Goal: Task Accomplishment & Management: Use online tool/utility

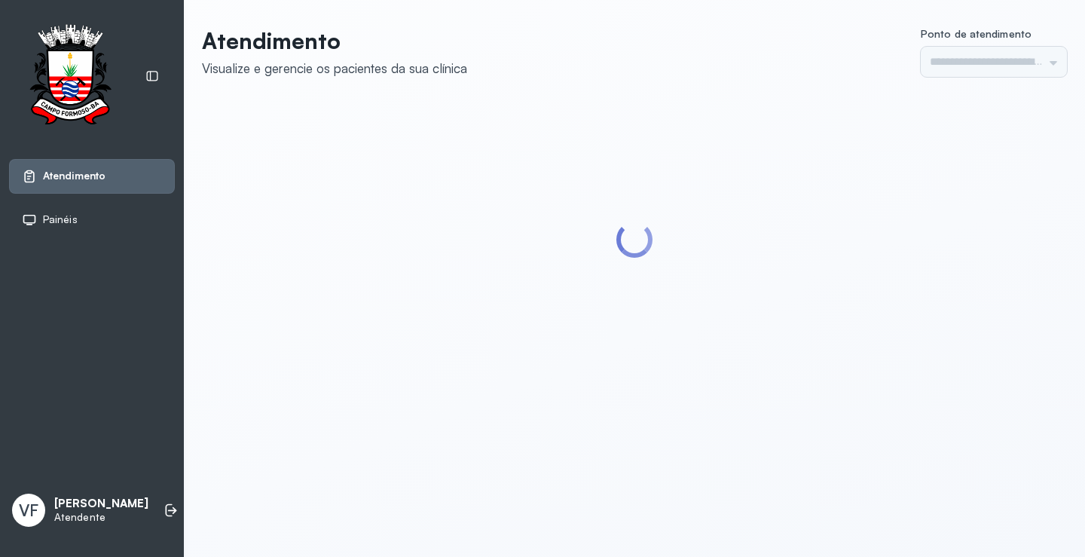
type input "*********"
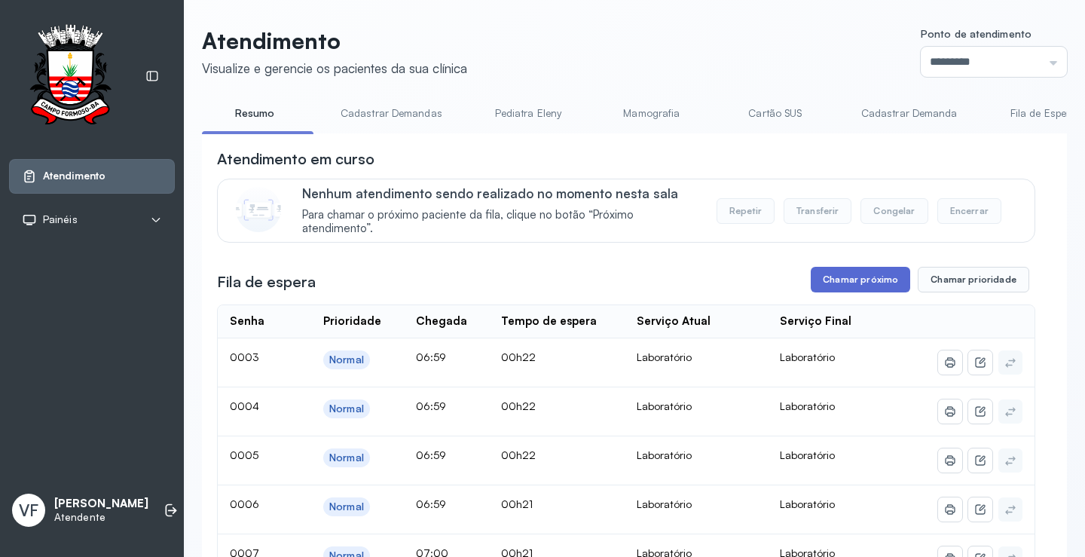
click at [846, 280] on button "Chamar próximo" at bounding box center [860, 280] width 99 height 26
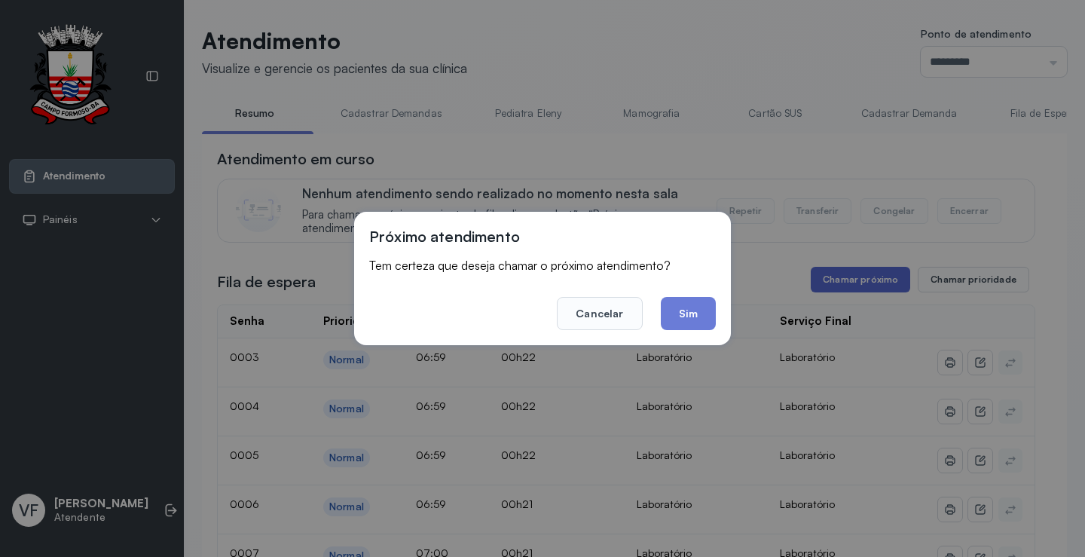
click at [846, 280] on div "Próximo atendimento Tem certeza que deseja chamar o próximo atendimento? Cancel…" at bounding box center [542, 278] width 1085 height 557
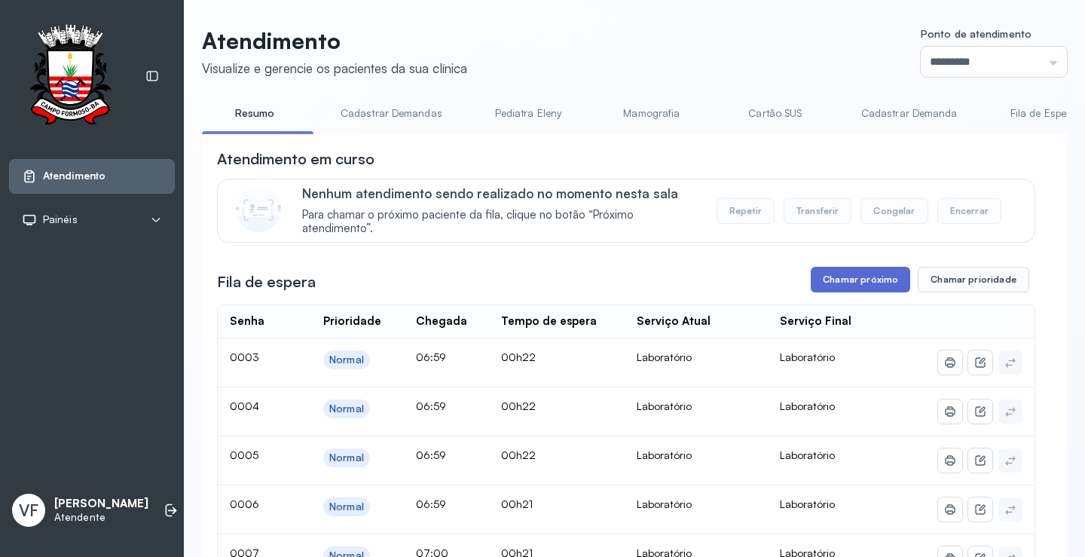
click at [846, 280] on button "Chamar próximo" at bounding box center [860, 280] width 99 height 26
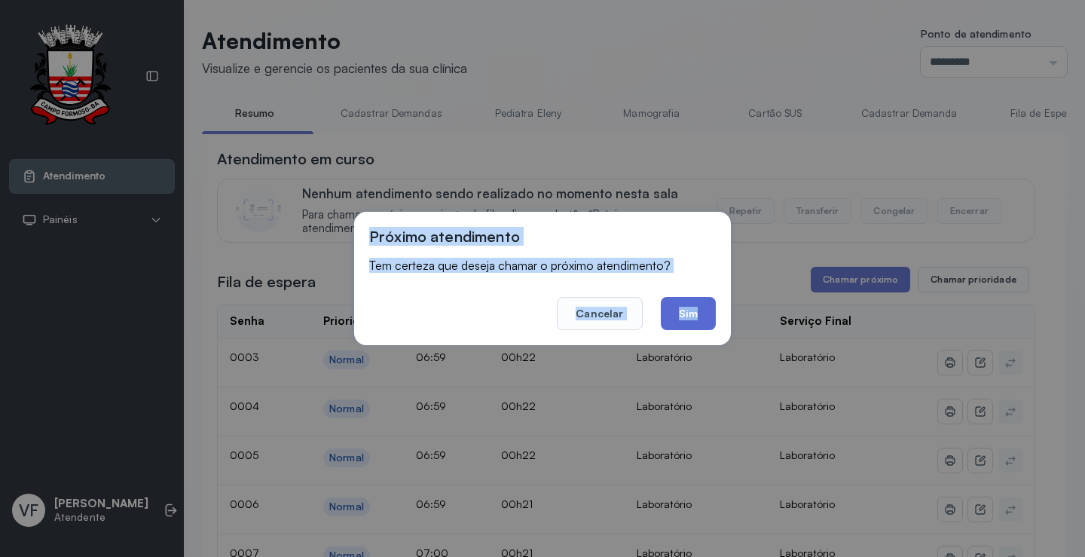
click at [690, 306] on button "Sim" at bounding box center [688, 313] width 55 height 33
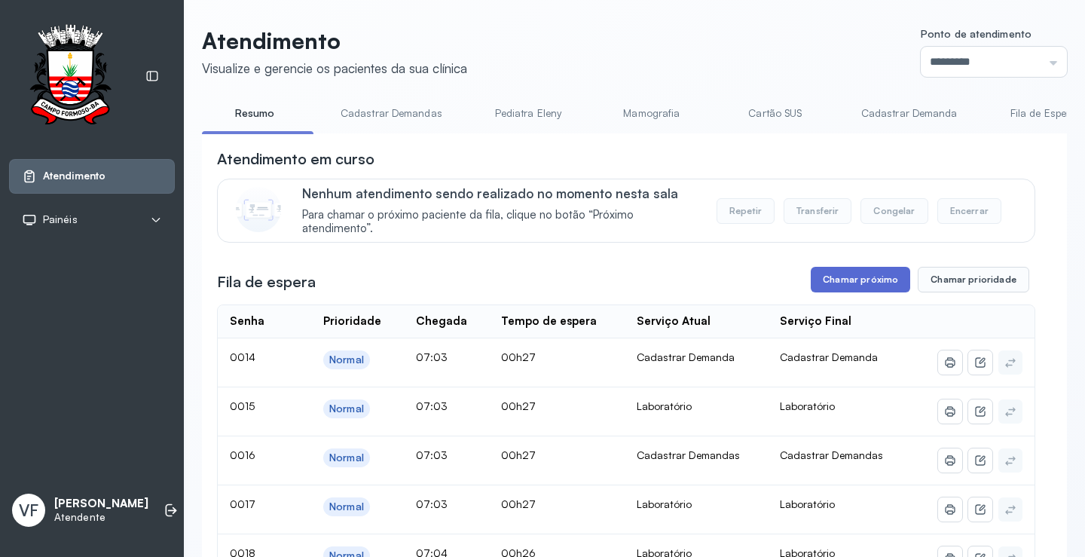
click at [848, 280] on button "Chamar próximo" at bounding box center [860, 280] width 99 height 26
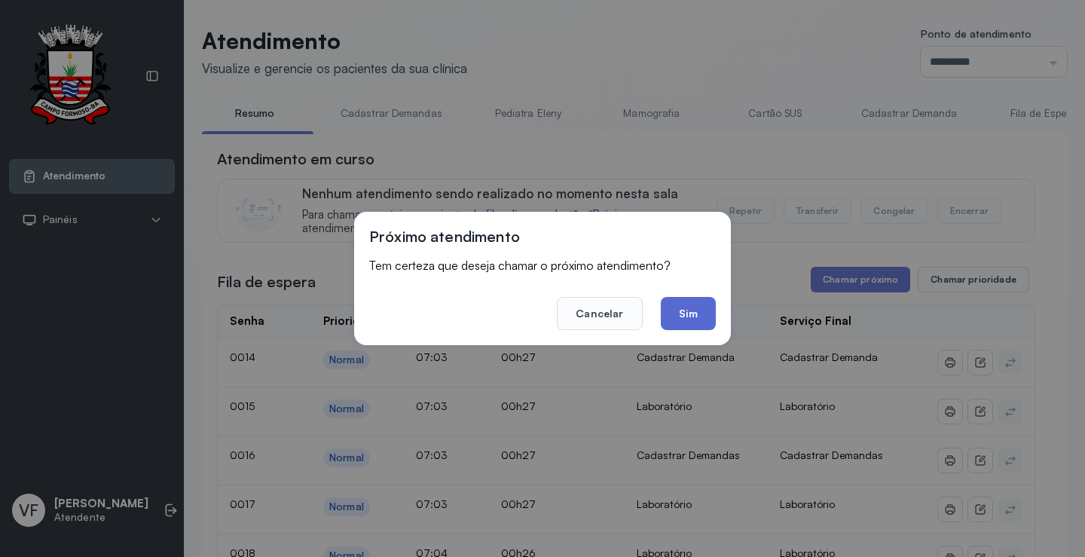
click at [699, 307] on button "Sim" at bounding box center [688, 313] width 55 height 33
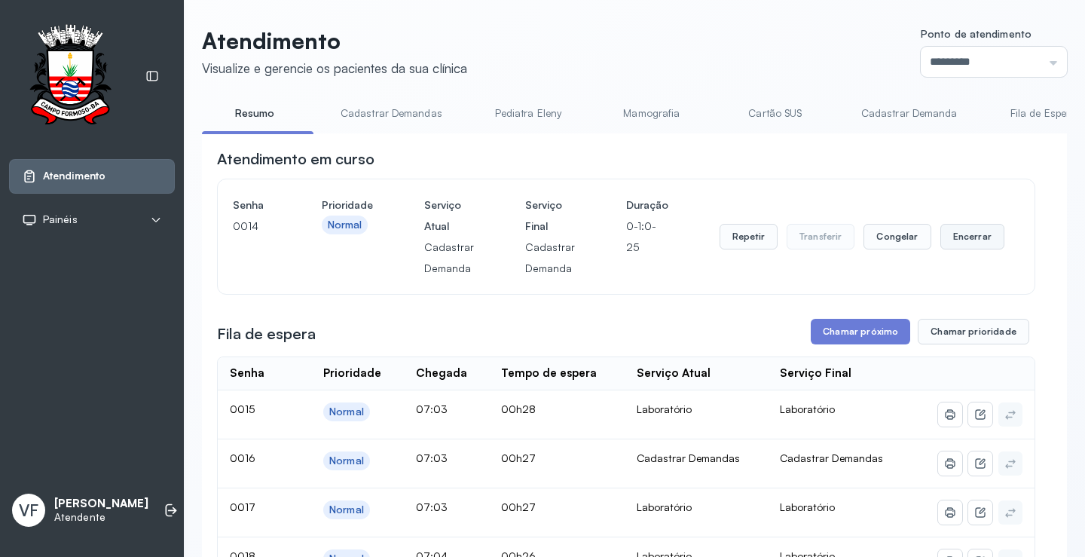
click at [962, 237] on button "Encerrar" at bounding box center [973, 237] width 64 height 26
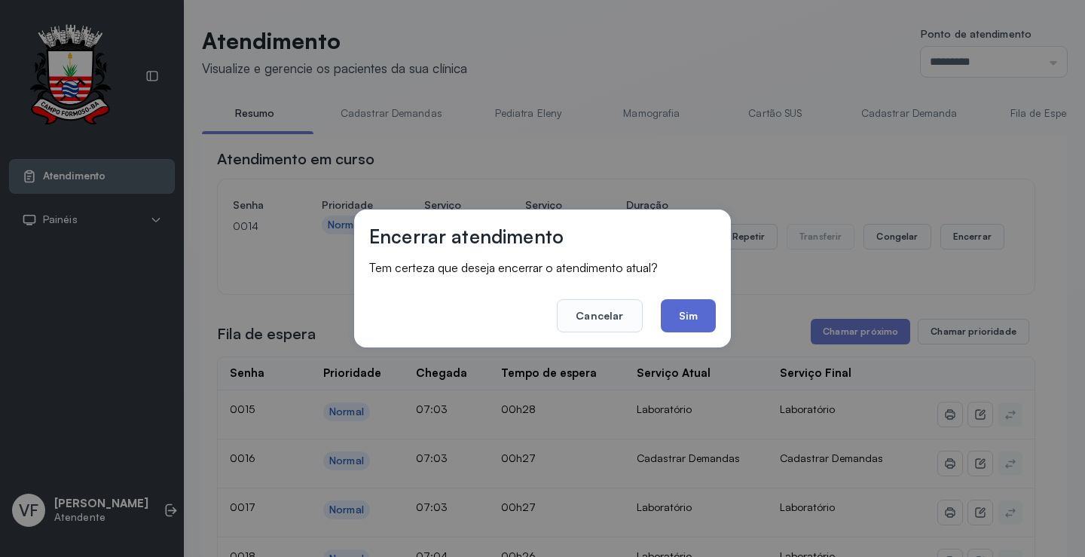
click at [682, 313] on button "Sim" at bounding box center [688, 315] width 55 height 33
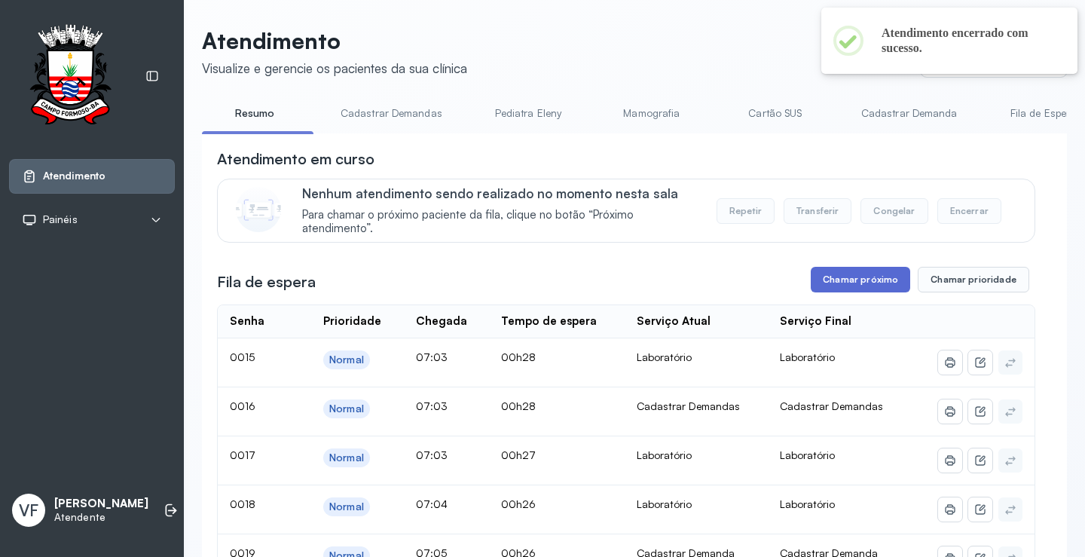
click at [864, 280] on button "Chamar próximo" at bounding box center [860, 280] width 99 height 26
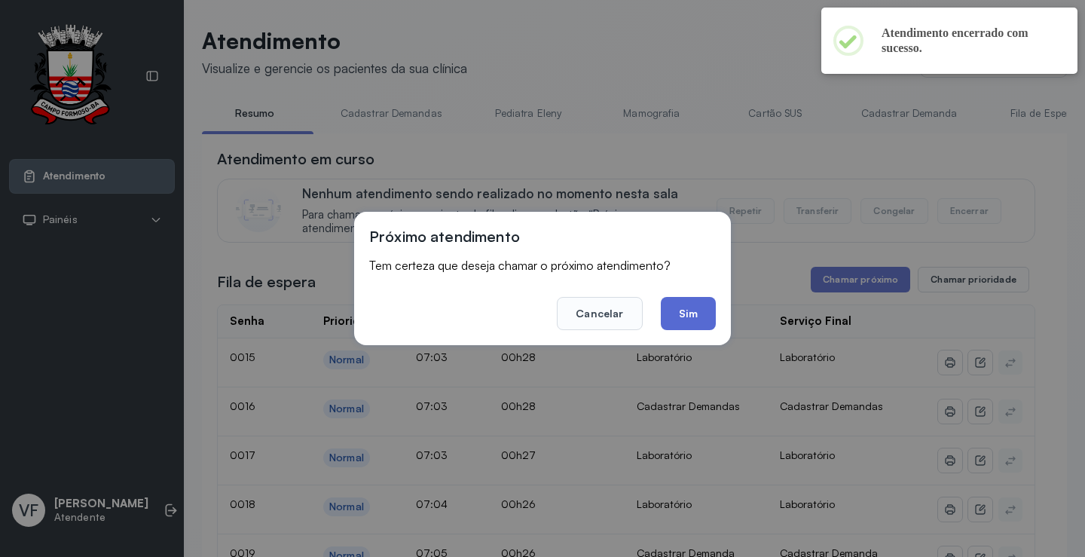
click at [671, 308] on button "Sim" at bounding box center [688, 313] width 55 height 33
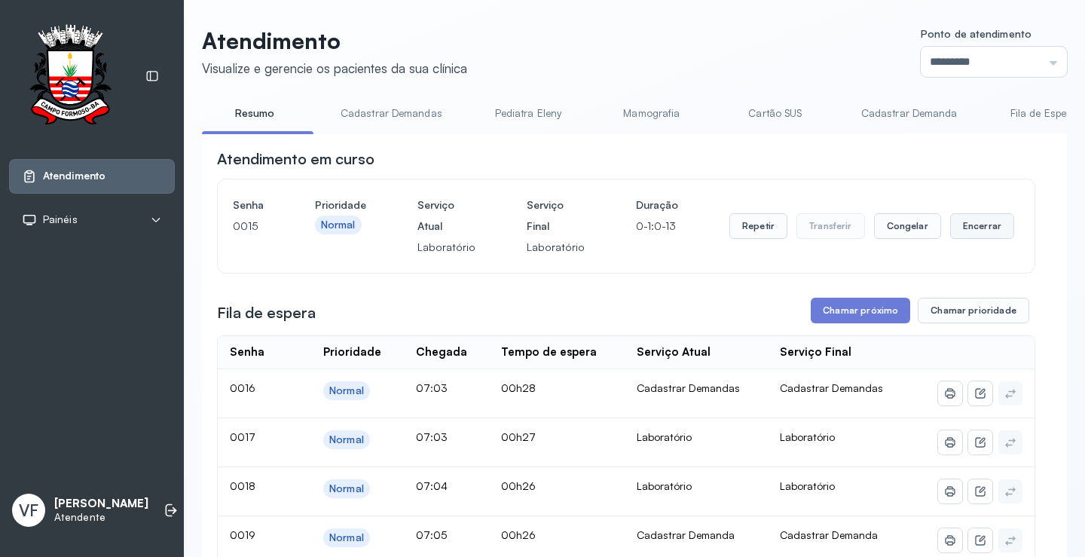
click at [968, 221] on button "Encerrar" at bounding box center [982, 226] width 64 height 26
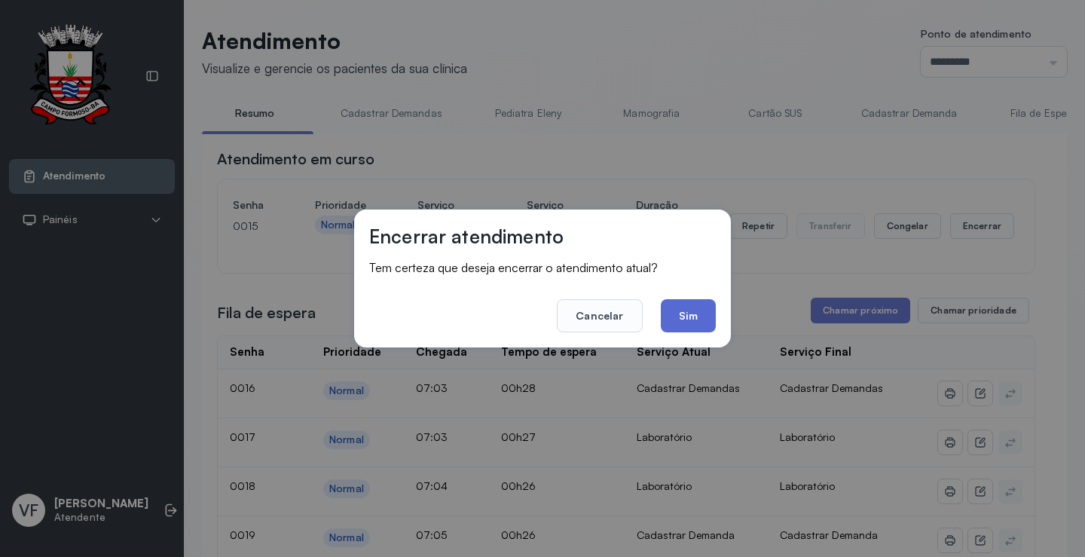
click at [678, 310] on button "Sim" at bounding box center [688, 315] width 55 height 33
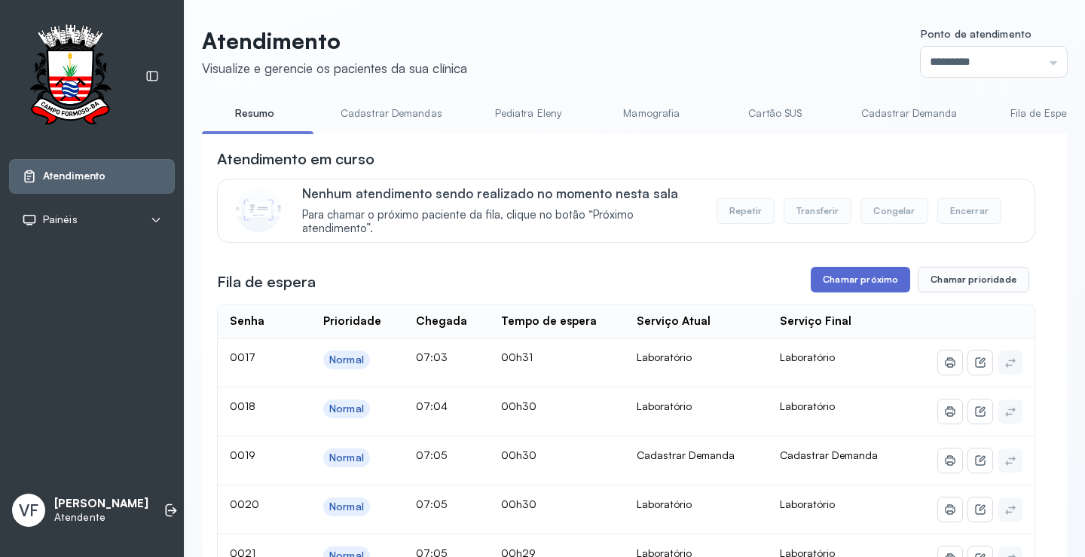
click at [835, 277] on button "Chamar próximo" at bounding box center [860, 280] width 99 height 26
click at [857, 282] on button "Chamar próximo" at bounding box center [860, 280] width 99 height 26
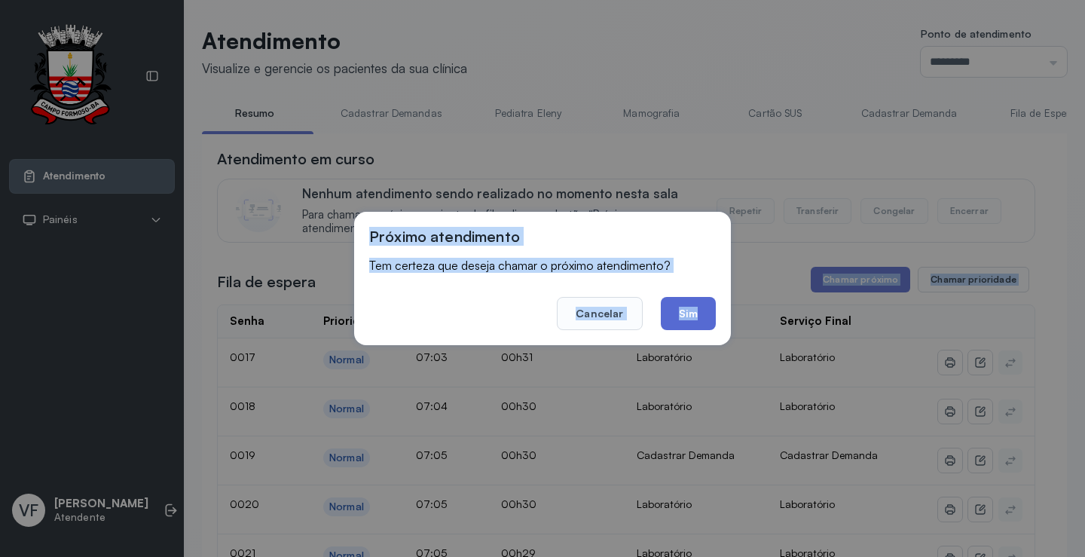
click at [690, 308] on button "Sim" at bounding box center [688, 313] width 55 height 33
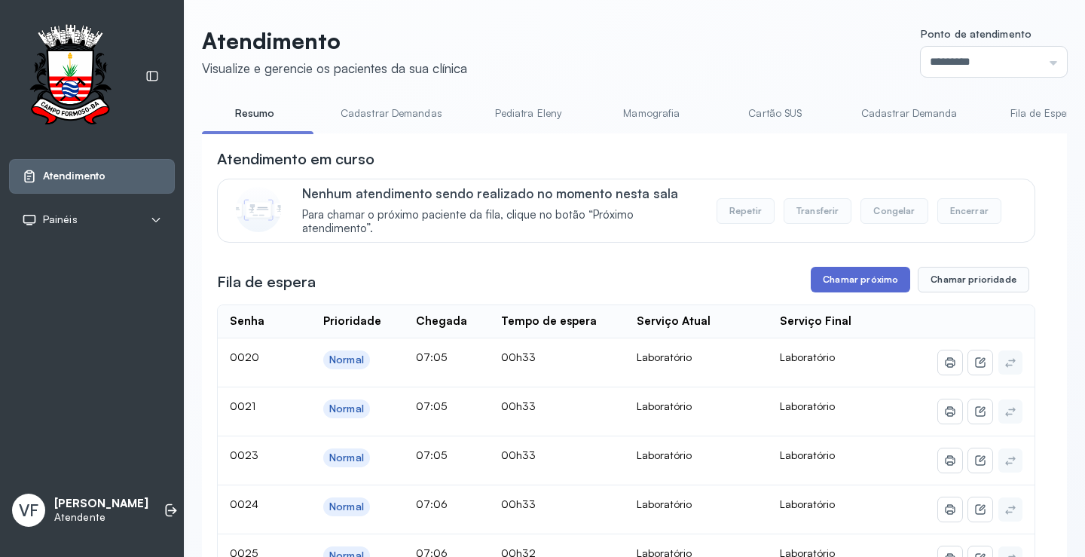
click at [848, 277] on button "Chamar próximo" at bounding box center [860, 280] width 99 height 26
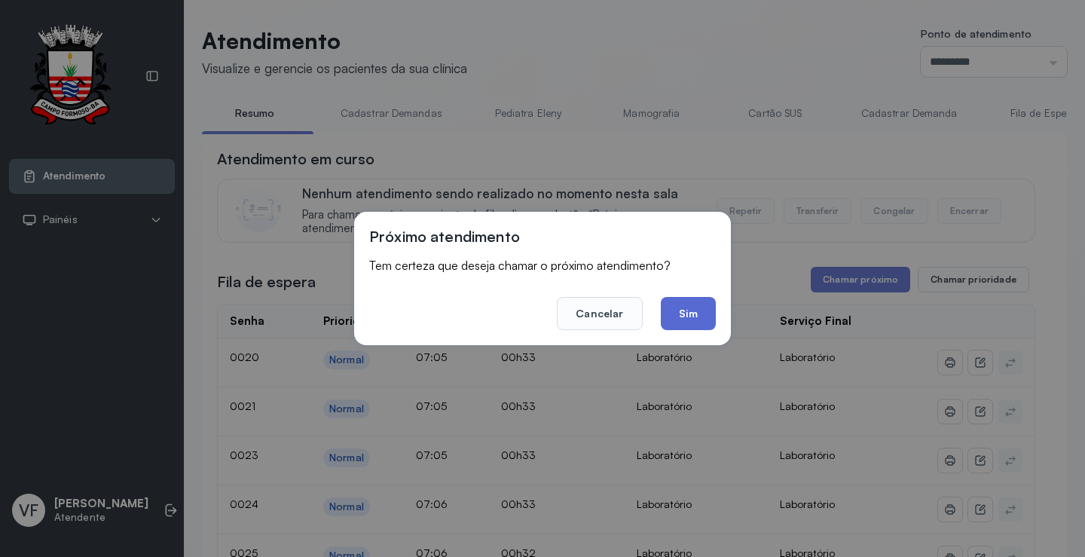
click at [693, 311] on button "Sim" at bounding box center [688, 313] width 55 height 33
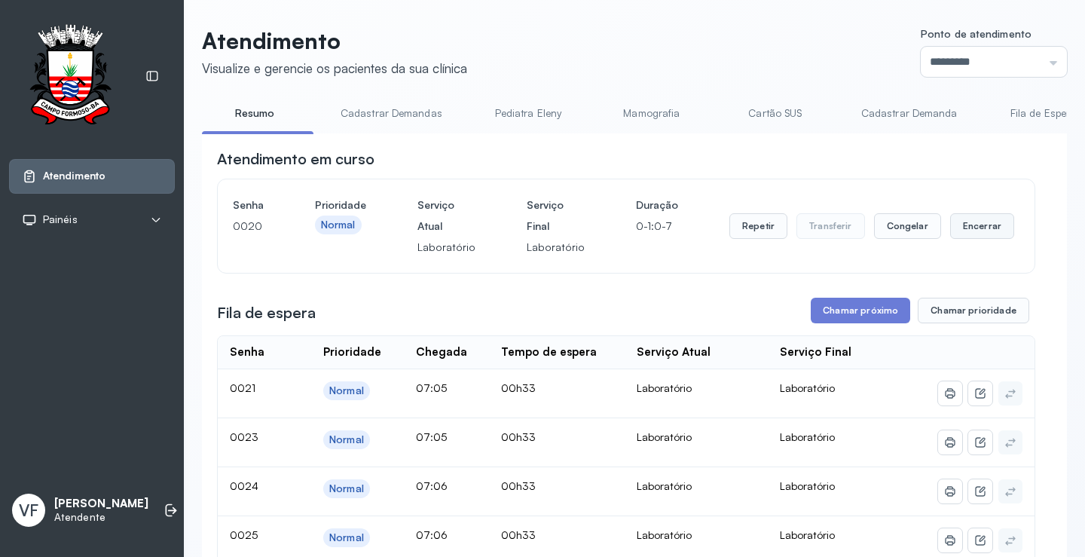
click at [965, 226] on button "Encerrar" at bounding box center [982, 226] width 64 height 26
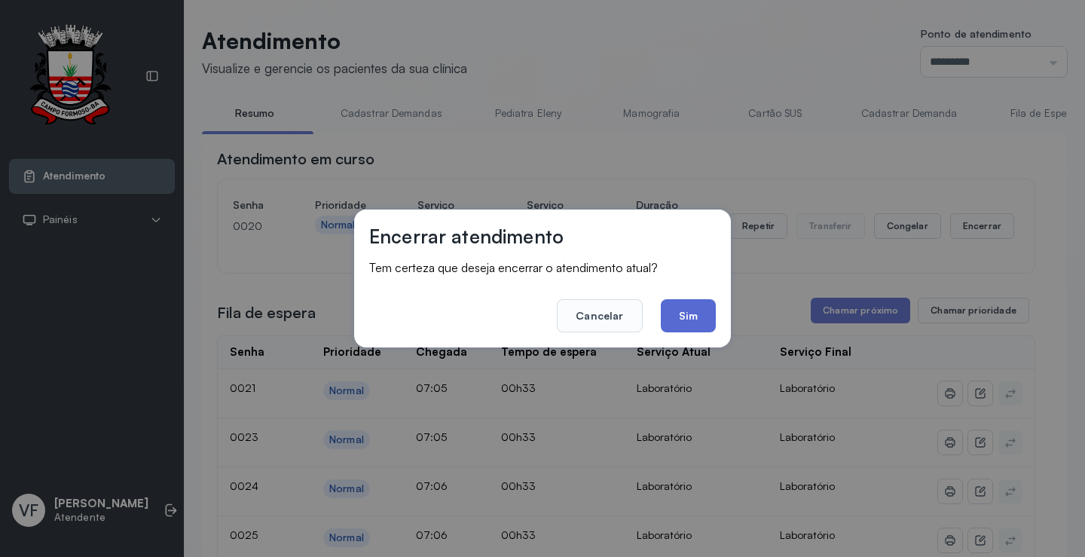
click at [690, 311] on button "Sim" at bounding box center [688, 315] width 55 height 33
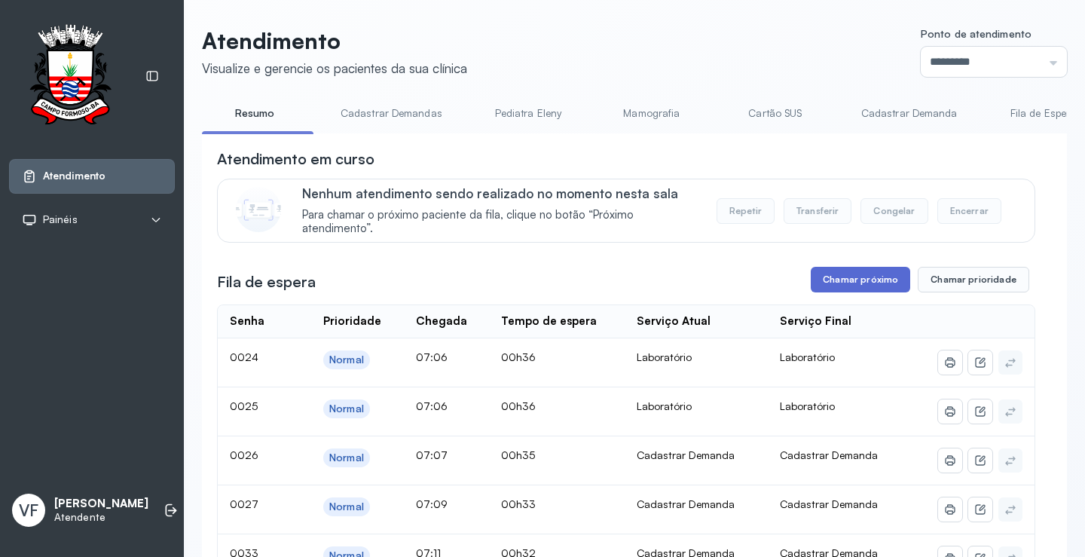
click at [845, 275] on button "Chamar próximo" at bounding box center [860, 280] width 99 height 26
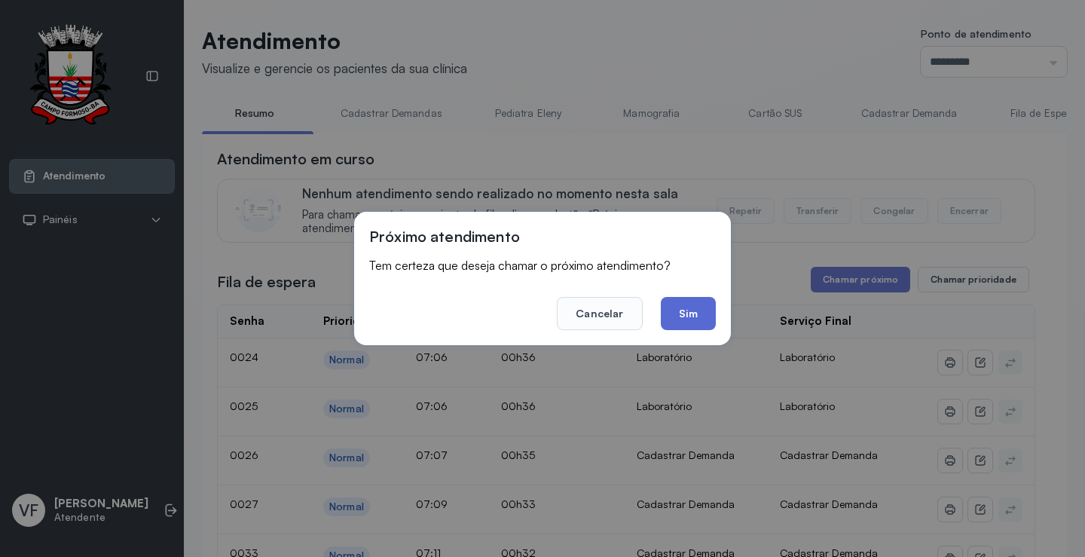
click at [693, 308] on button "Sim" at bounding box center [688, 313] width 55 height 33
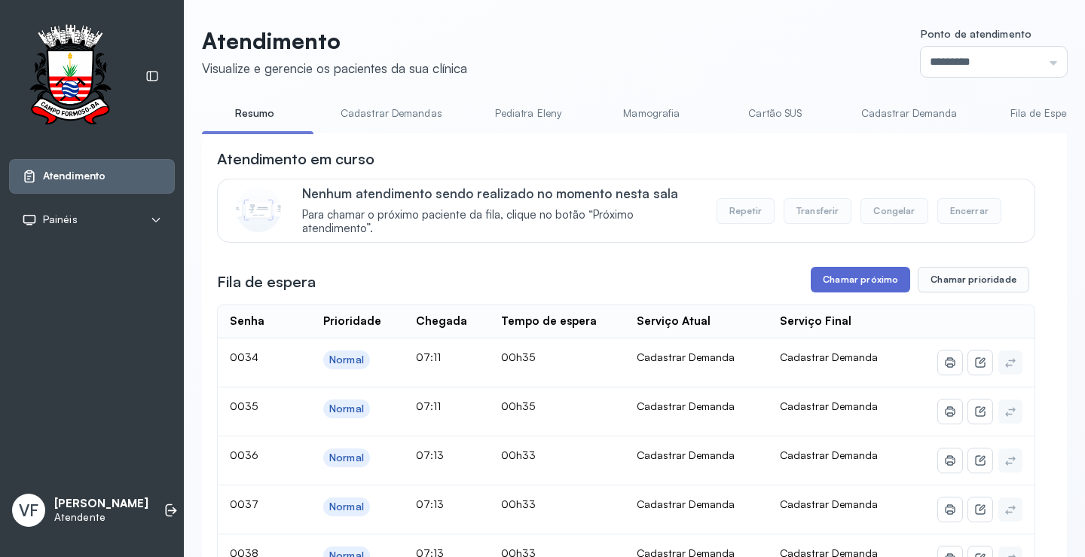
click at [849, 282] on button "Chamar próximo" at bounding box center [860, 280] width 99 height 26
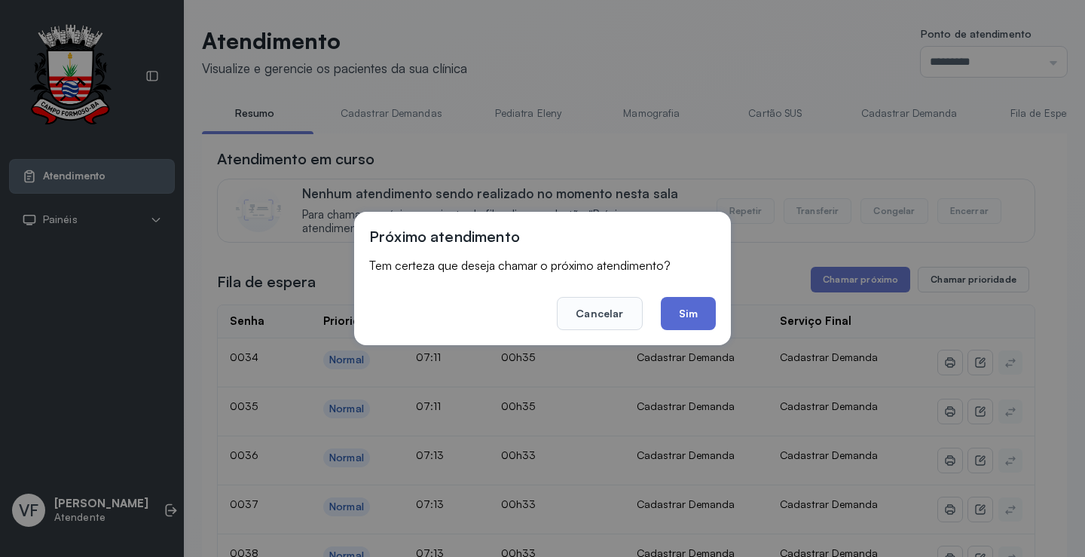
click at [691, 314] on button "Sim" at bounding box center [688, 313] width 55 height 33
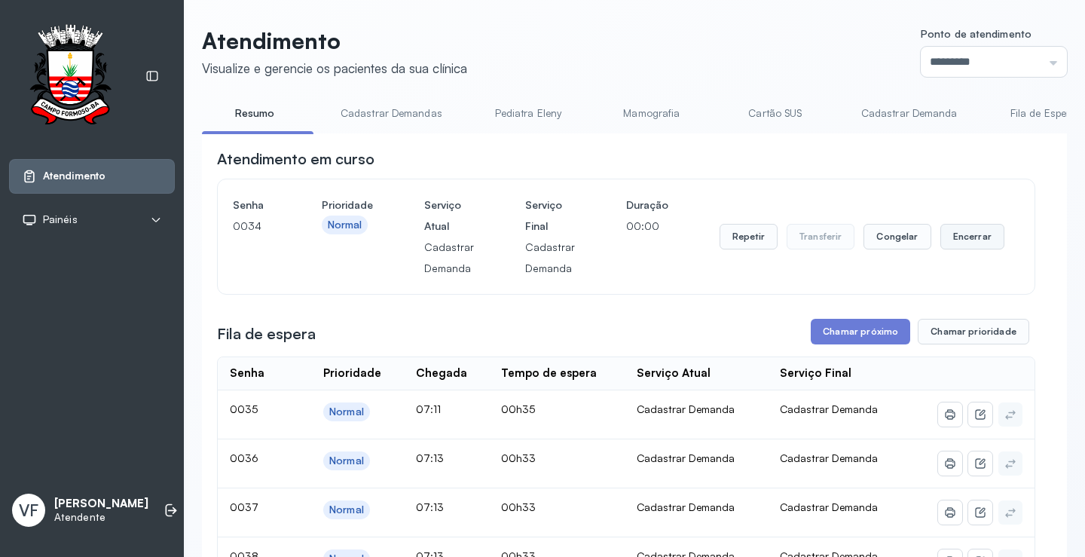
click at [949, 231] on button "Encerrar" at bounding box center [973, 237] width 64 height 26
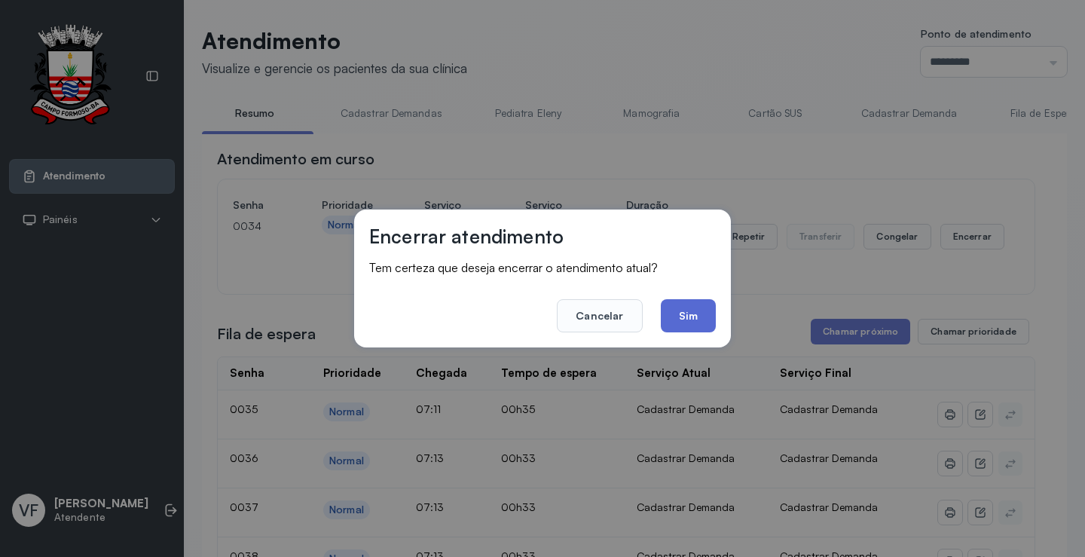
click at [689, 318] on button "Sim" at bounding box center [688, 315] width 55 height 33
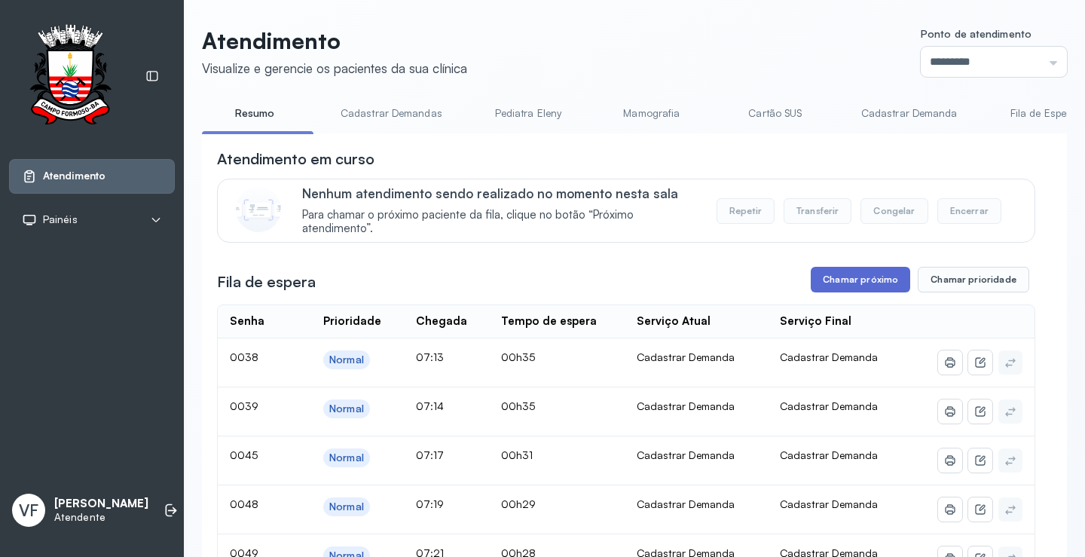
click at [858, 281] on button "Chamar próximo" at bounding box center [860, 280] width 99 height 26
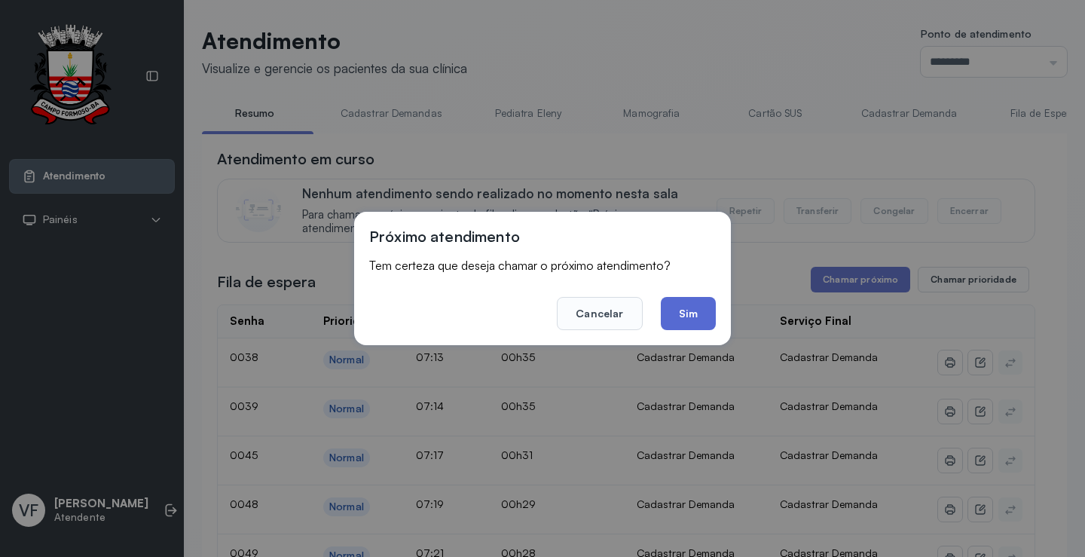
click at [685, 313] on button "Sim" at bounding box center [688, 313] width 55 height 33
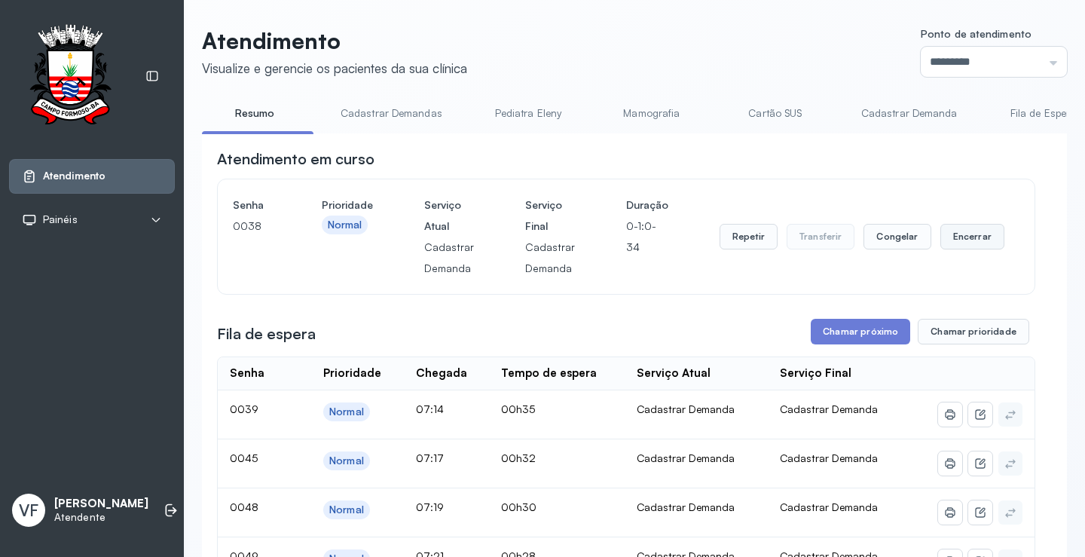
click at [968, 243] on button "Encerrar" at bounding box center [973, 237] width 64 height 26
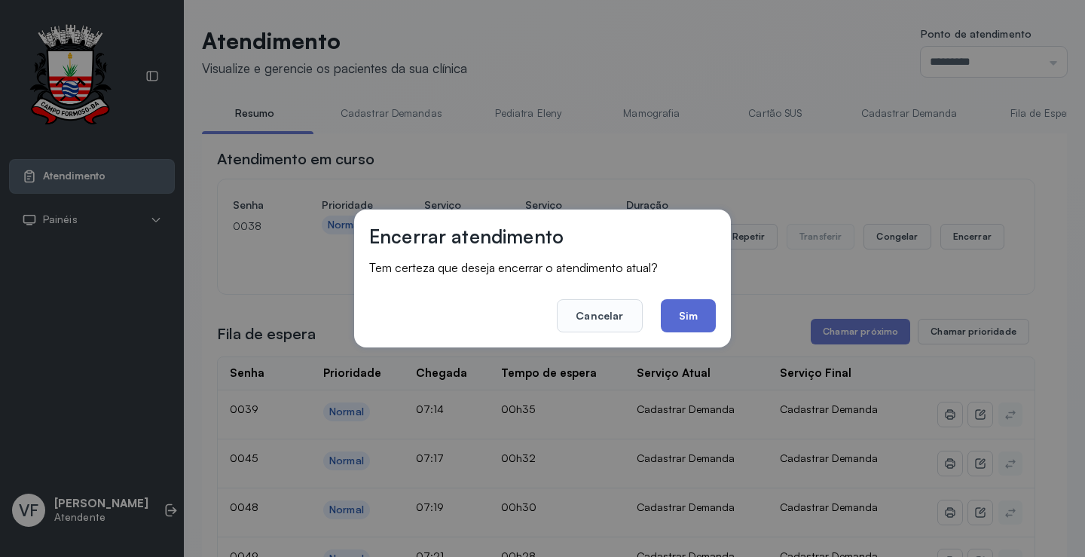
click at [672, 313] on button "Sim" at bounding box center [688, 315] width 55 height 33
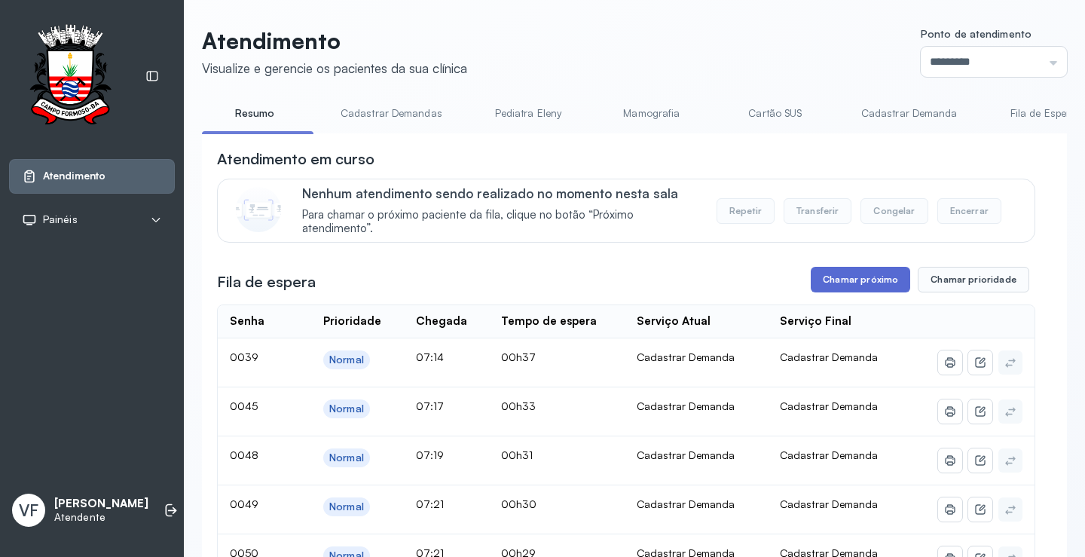
click at [861, 278] on button "Chamar próximo" at bounding box center [860, 280] width 99 height 26
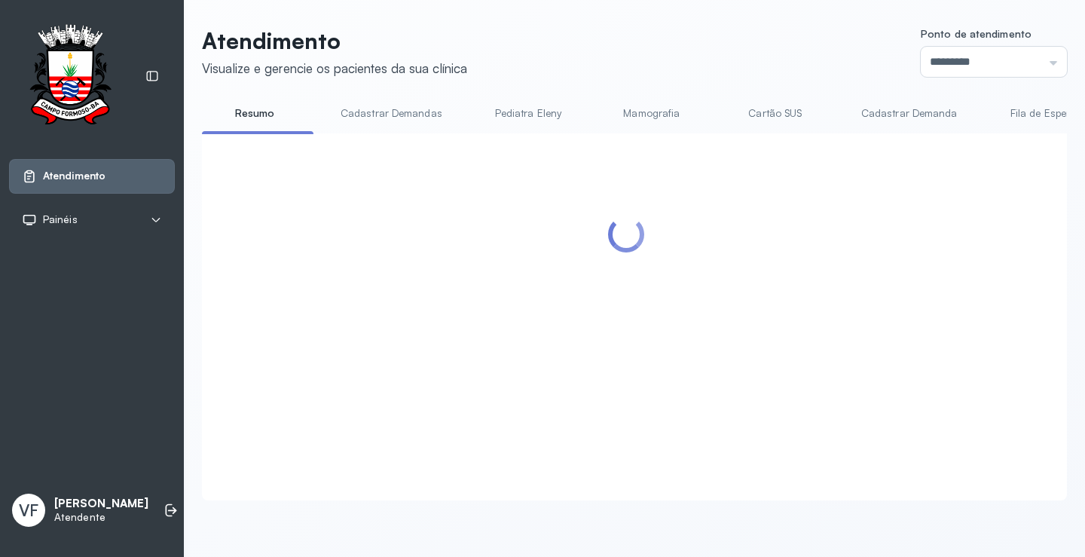
click at [685, 308] on div at bounding box center [626, 298] width 819 height 301
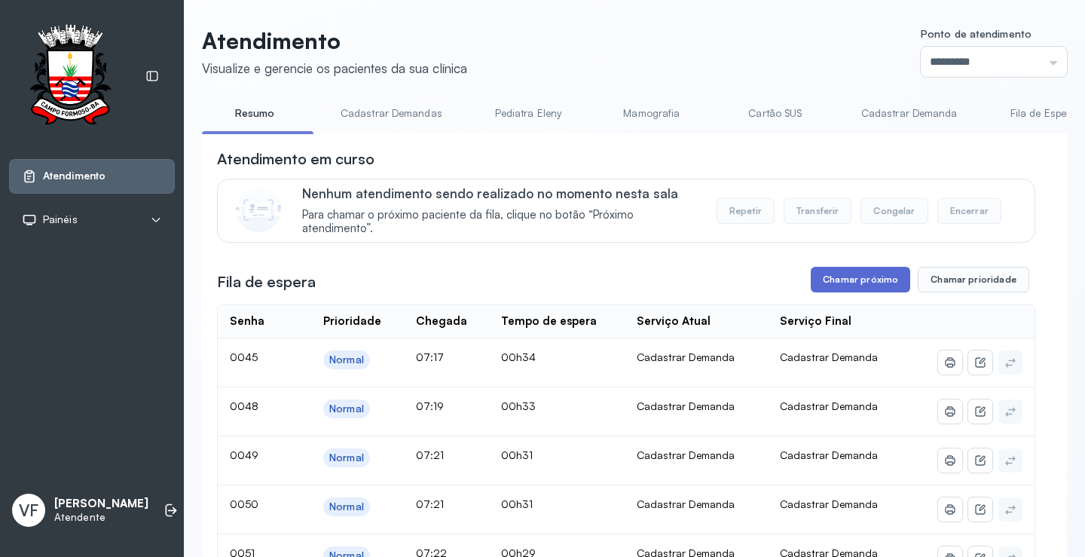
click at [861, 272] on button "Chamar próximo" at bounding box center [860, 280] width 99 height 26
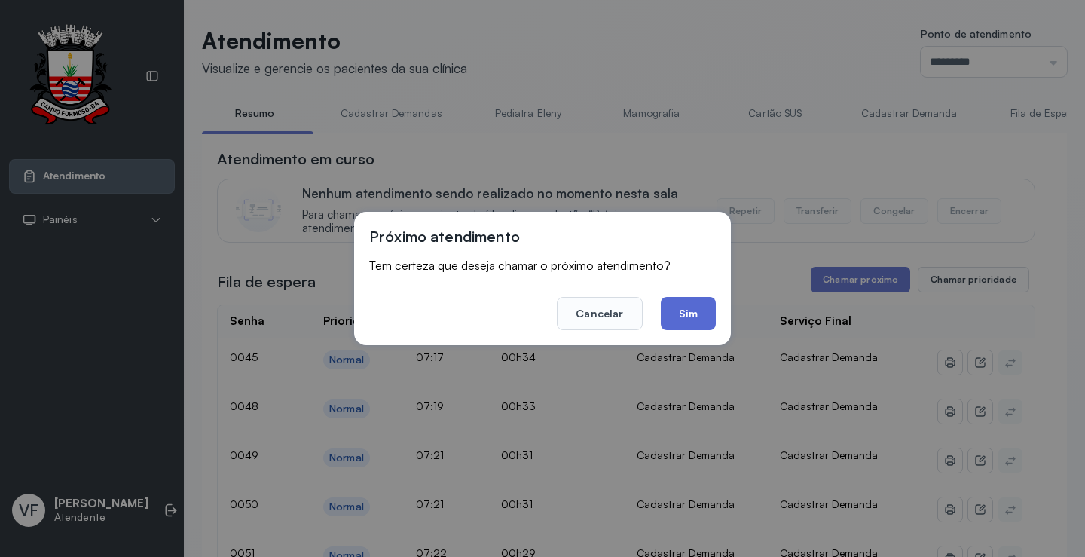
click at [674, 306] on button "Sim" at bounding box center [688, 313] width 55 height 33
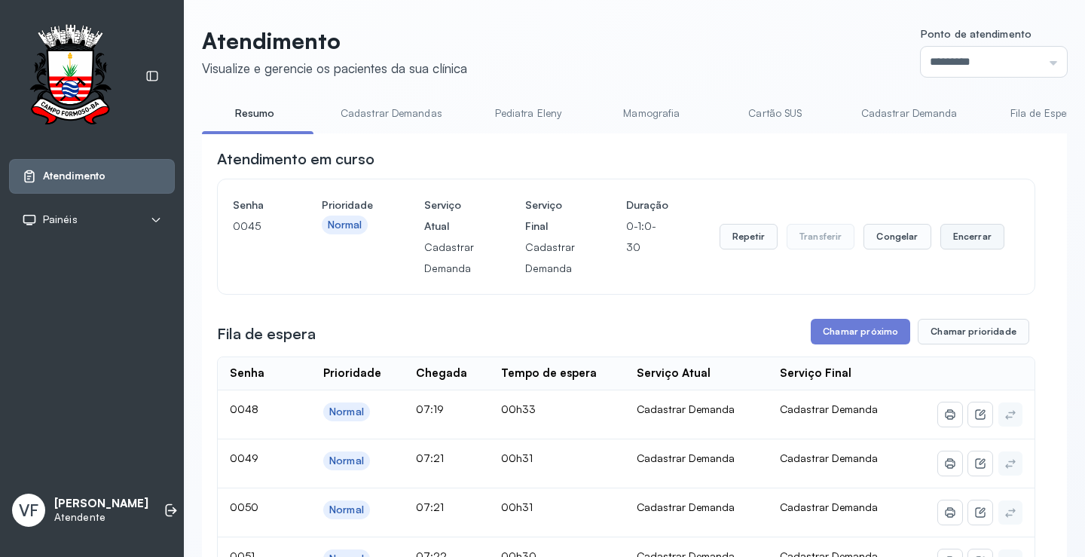
click at [968, 233] on button "Encerrar" at bounding box center [973, 237] width 64 height 26
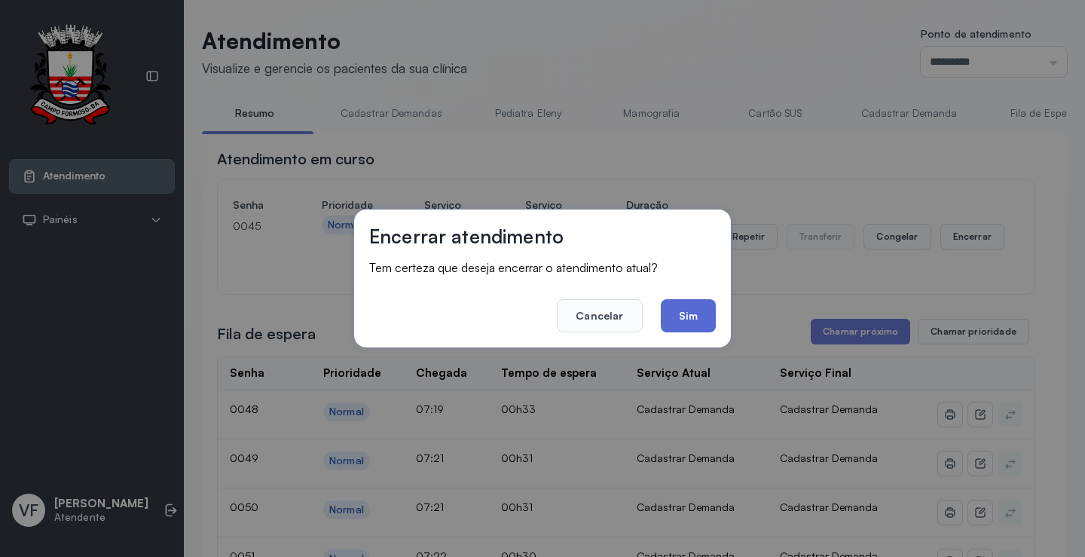
click at [693, 309] on button "Sim" at bounding box center [688, 315] width 55 height 33
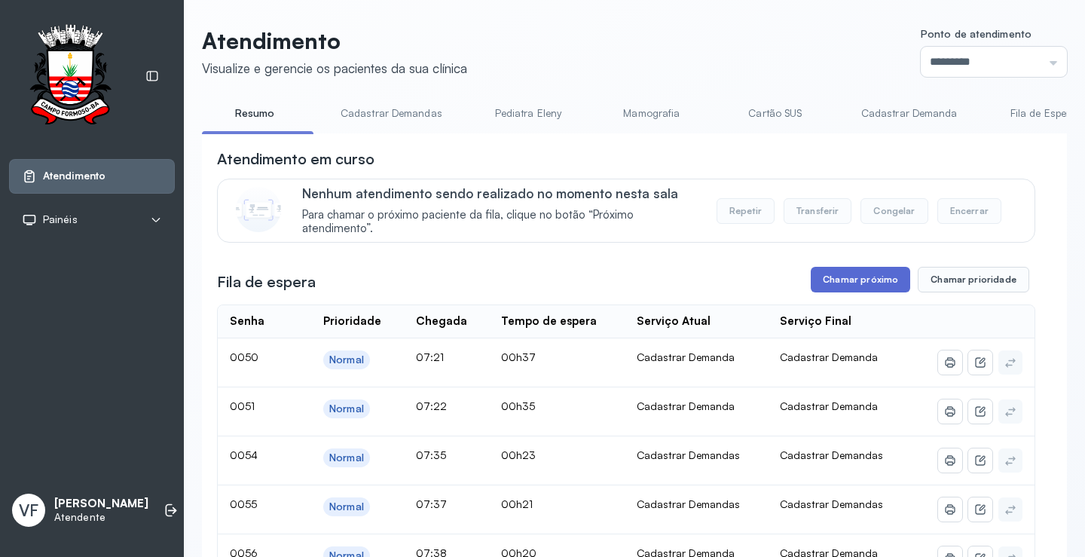
click at [841, 271] on button "Chamar próximo" at bounding box center [860, 280] width 99 height 26
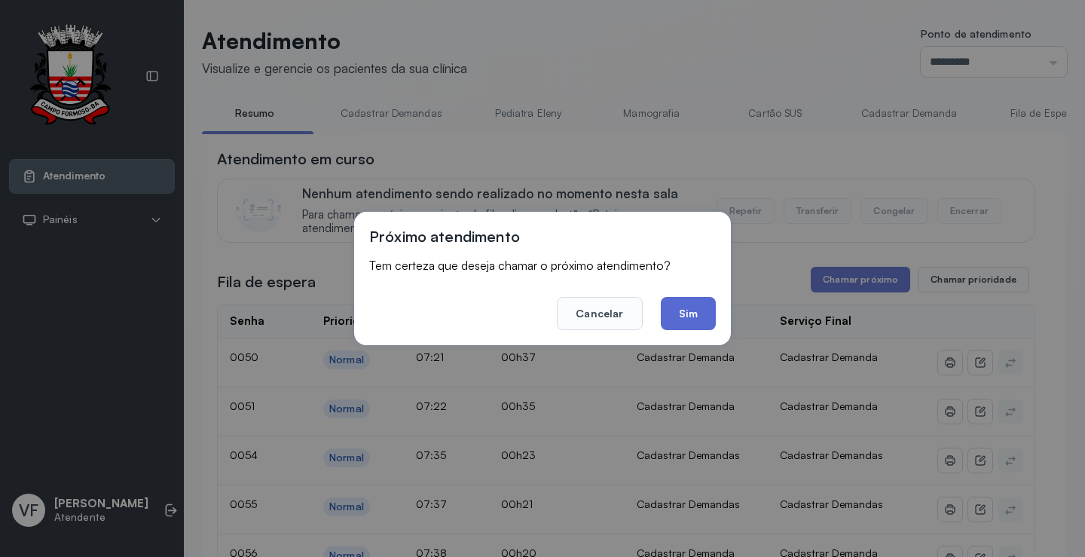
click at [699, 308] on button "Sim" at bounding box center [688, 313] width 55 height 33
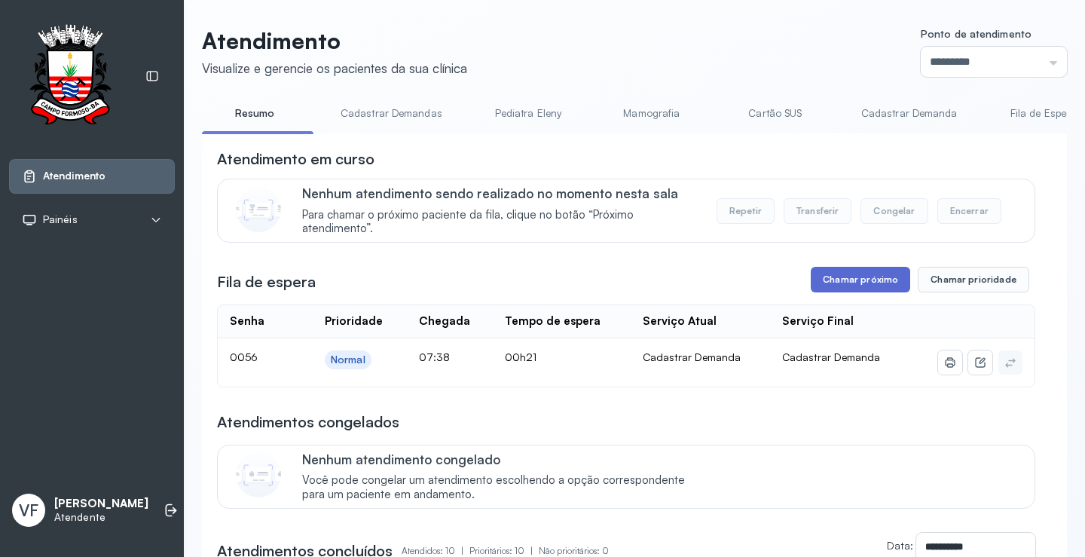
click at [846, 279] on button "Chamar próximo" at bounding box center [860, 280] width 99 height 26
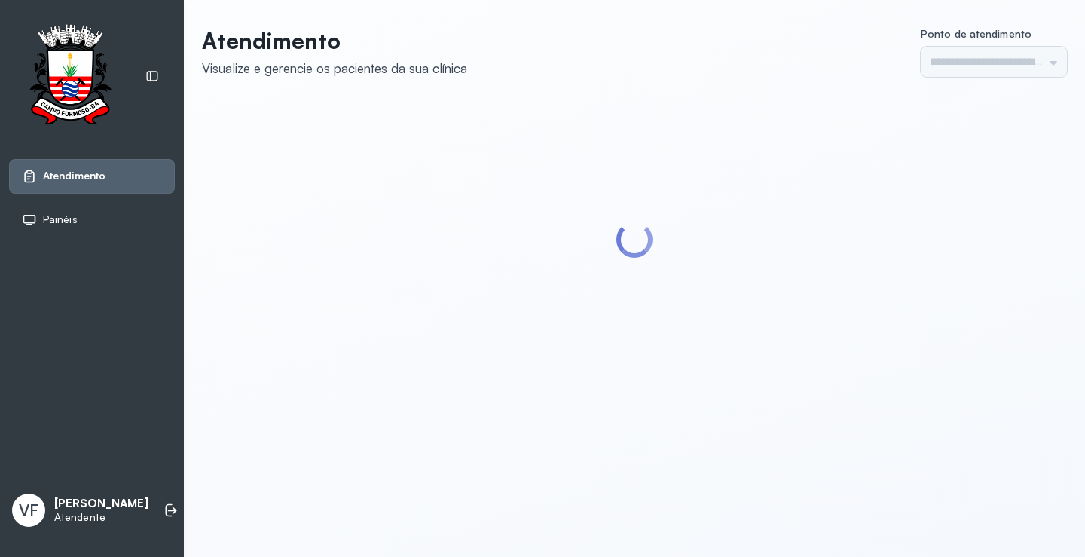
type input "*********"
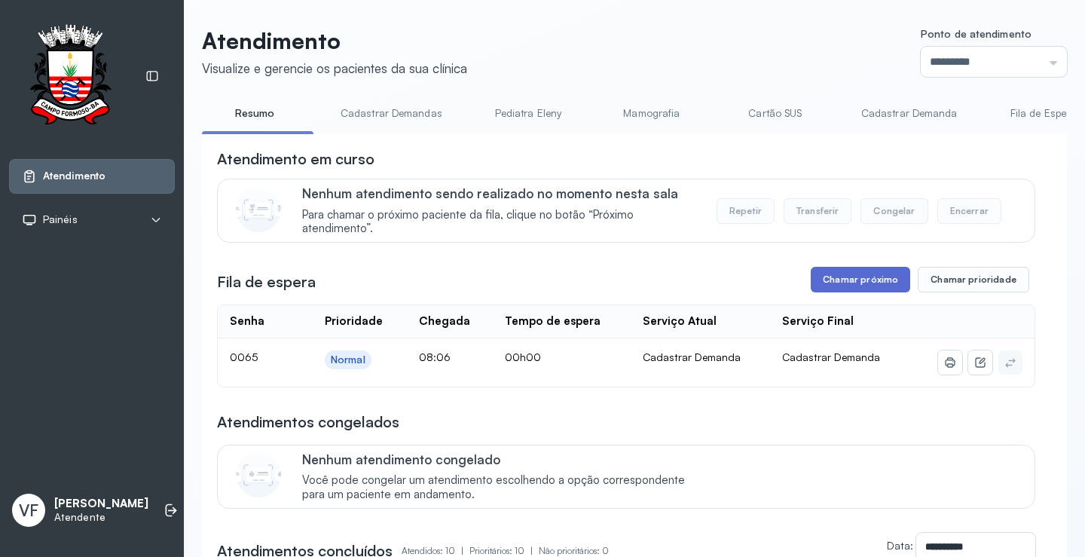
click at [854, 279] on button "Chamar próximo" at bounding box center [860, 280] width 99 height 26
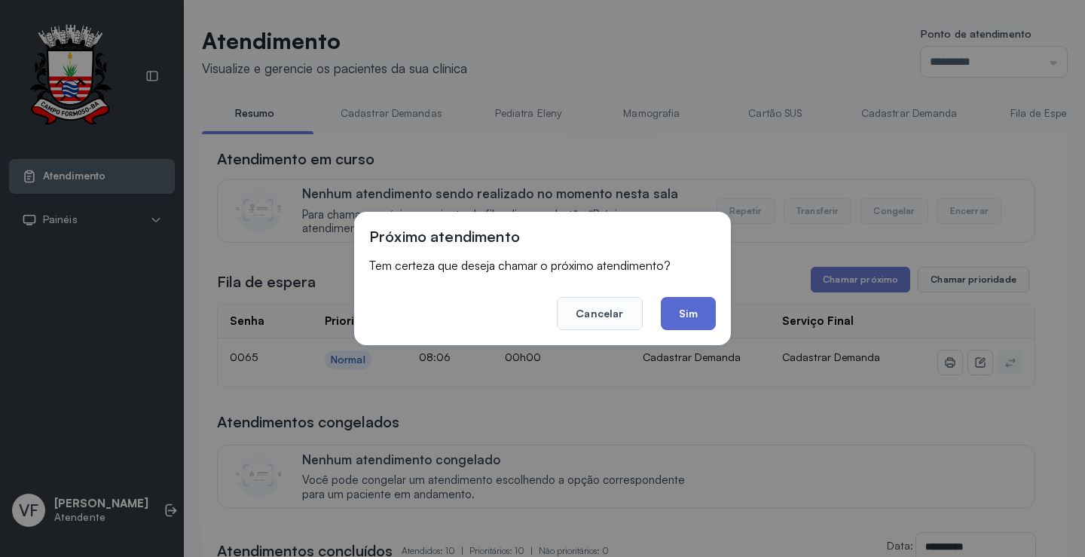
click at [696, 312] on button "Sim" at bounding box center [688, 313] width 55 height 33
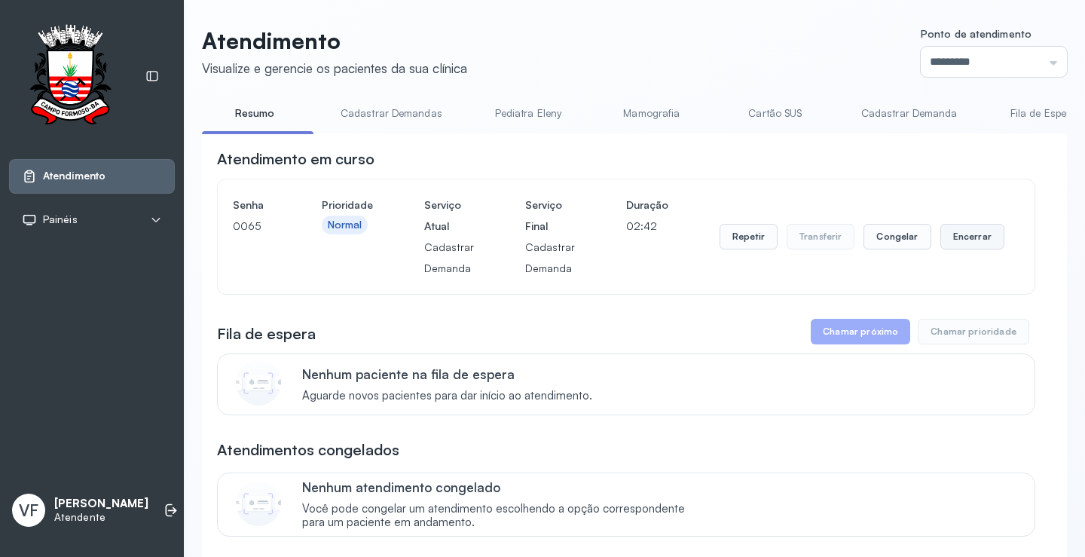
click at [962, 238] on button "Encerrar" at bounding box center [973, 237] width 64 height 26
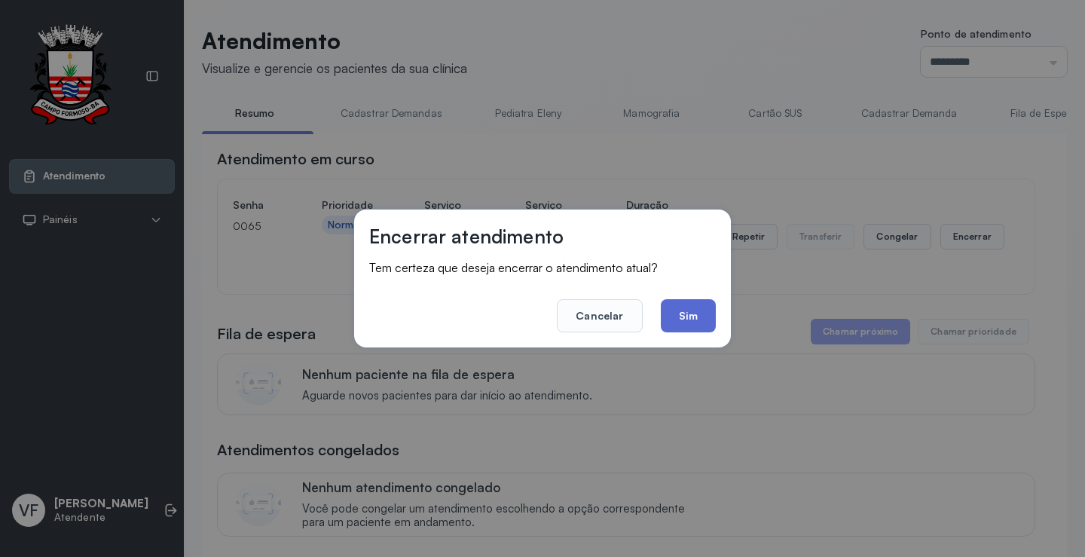
click at [692, 314] on button "Sim" at bounding box center [688, 315] width 55 height 33
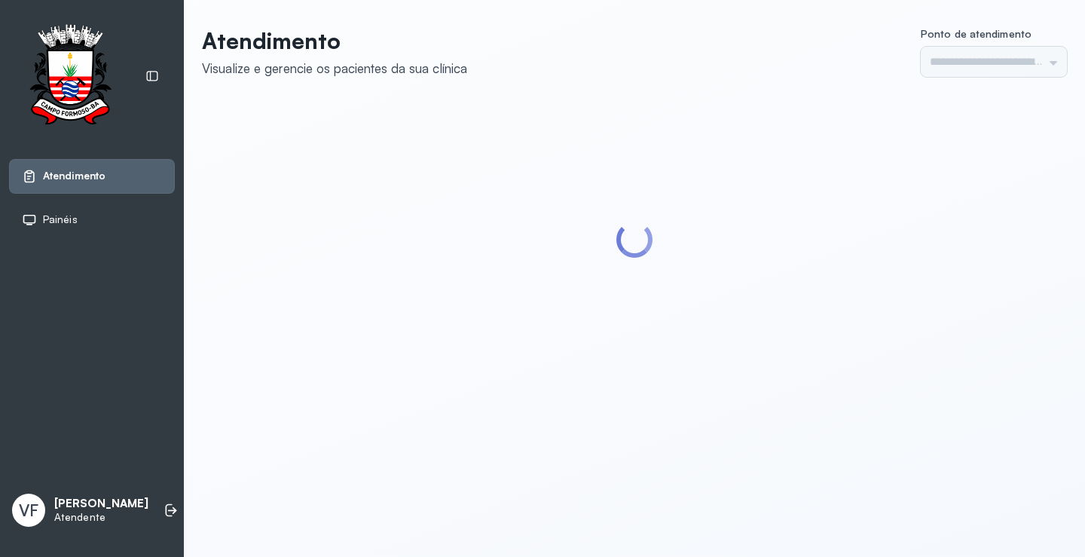
type input "*********"
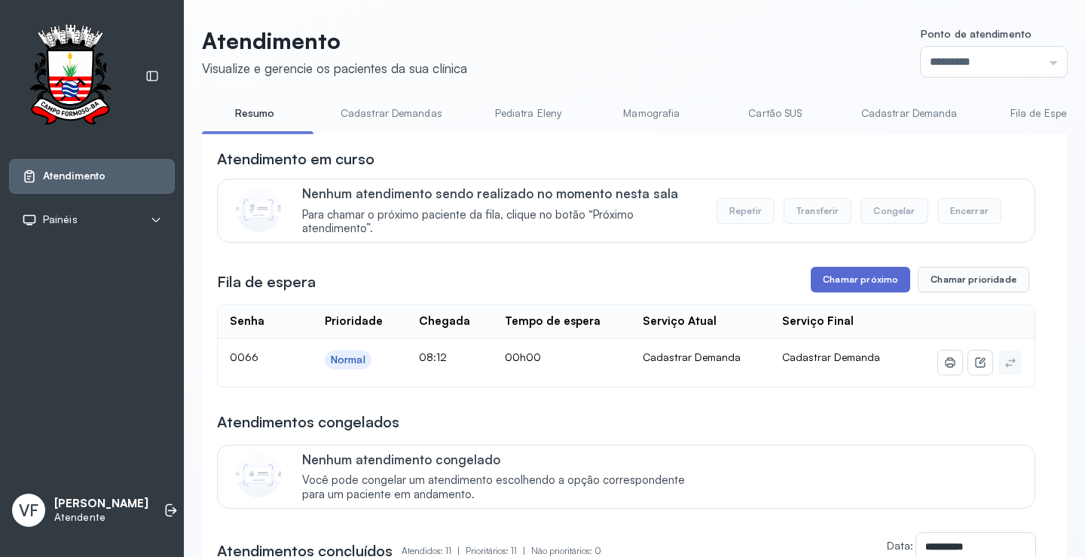
click at [857, 273] on button "Chamar próximo" at bounding box center [860, 280] width 99 height 26
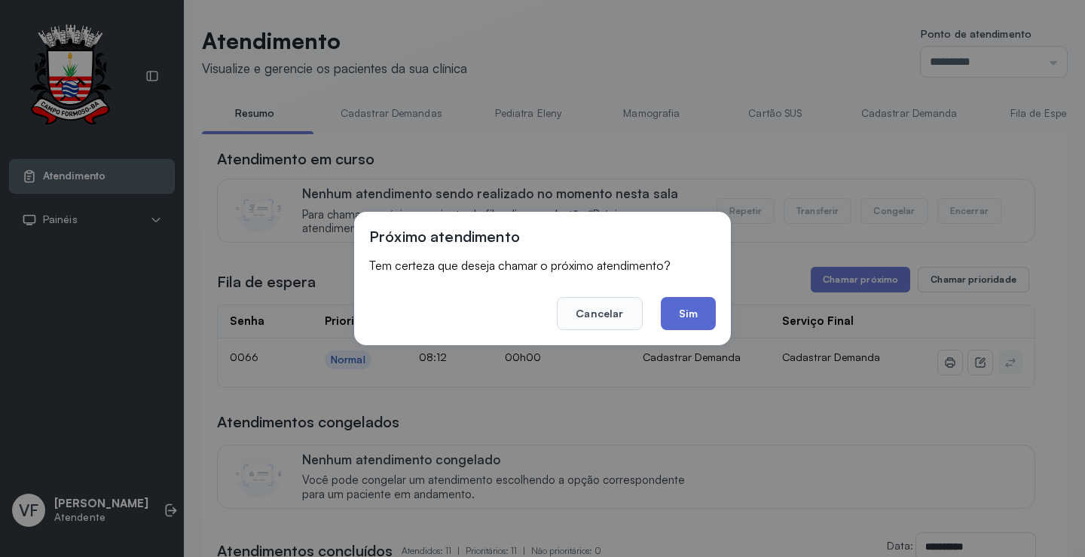
click at [694, 308] on button "Sim" at bounding box center [688, 313] width 55 height 33
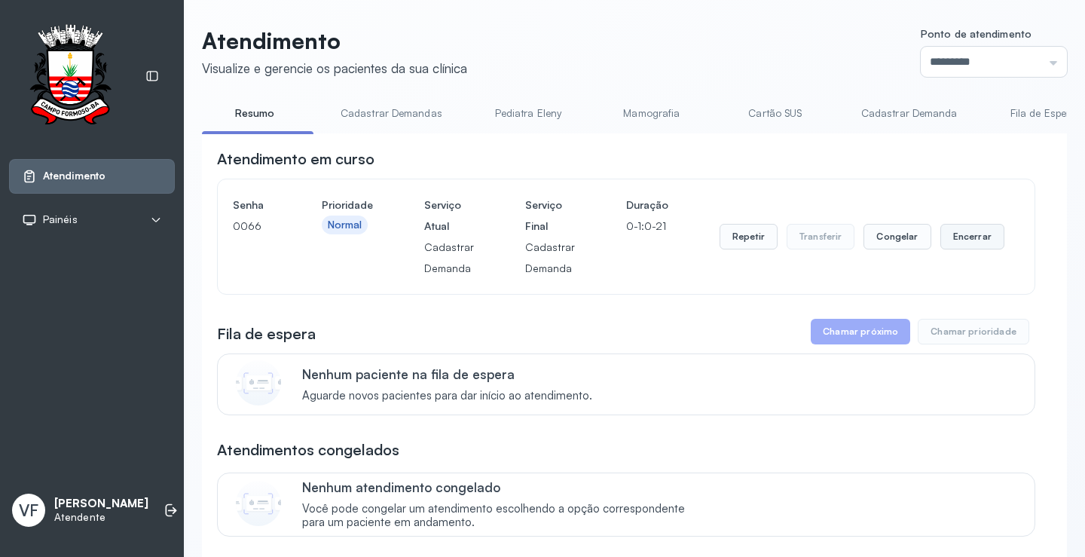
click at [964, 241] on button "Encerrar" at bounding box center [973, 237] width 64 height 26
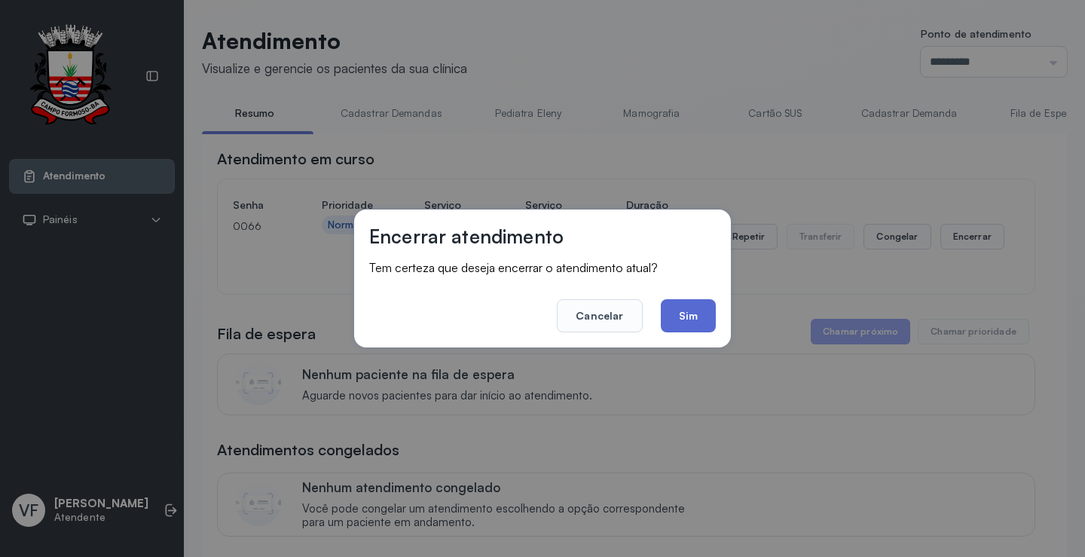
click at [691, 316] on button "Sim" at bounding box center [688, 315] width 55 height 33
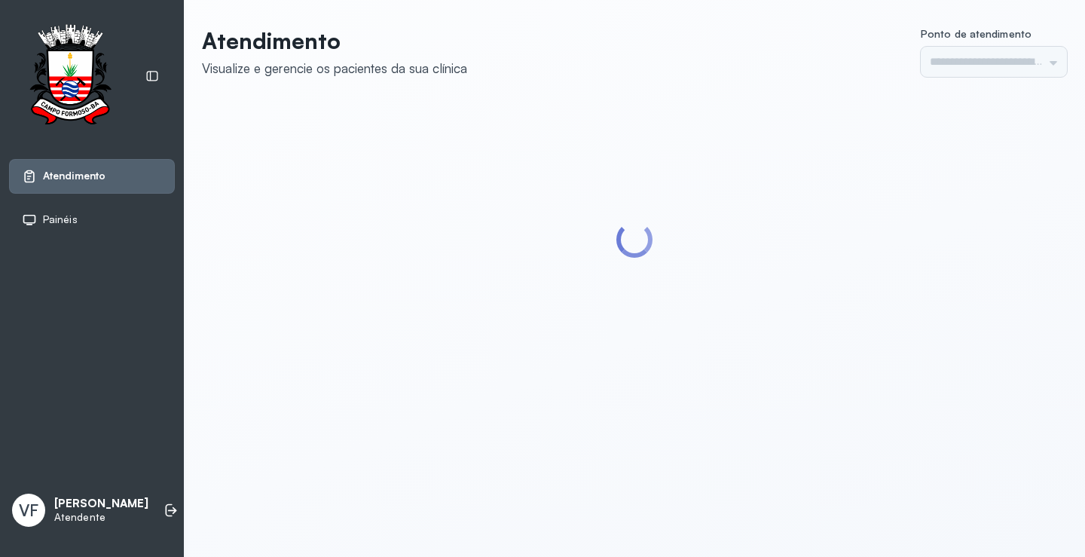
type input "*********"
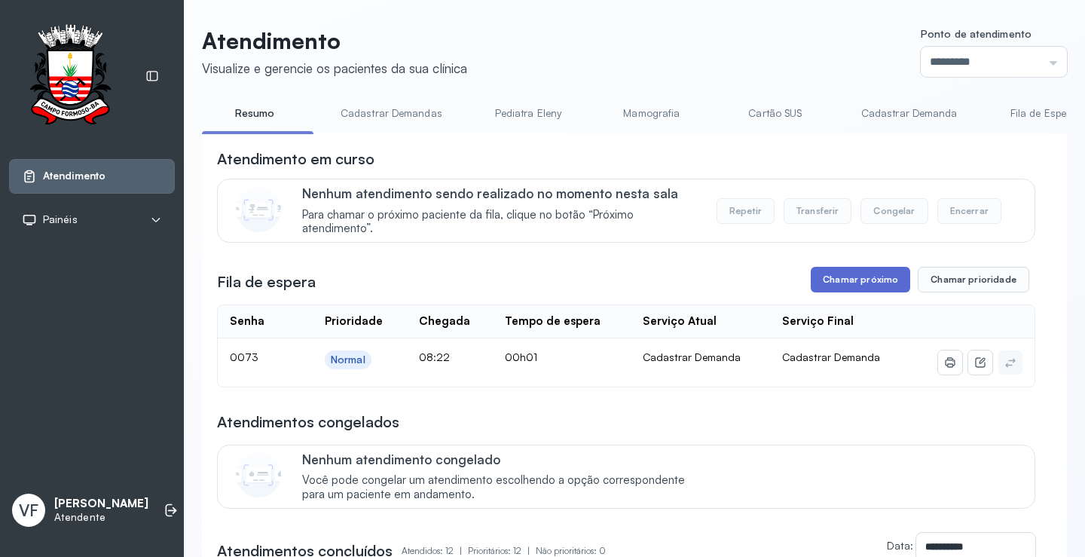
click at [856, 283] on button "Chamar próximo" at bounding box center [860, 280] width 99 height 26
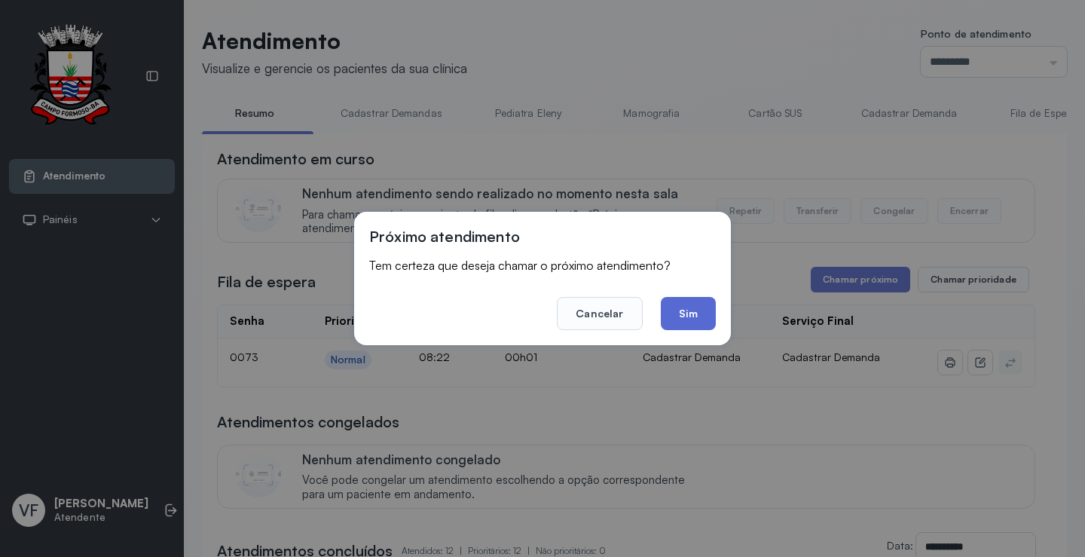
click at [693, 308] on button "Sim" at bounding box center [688, 313] width 55 height 33
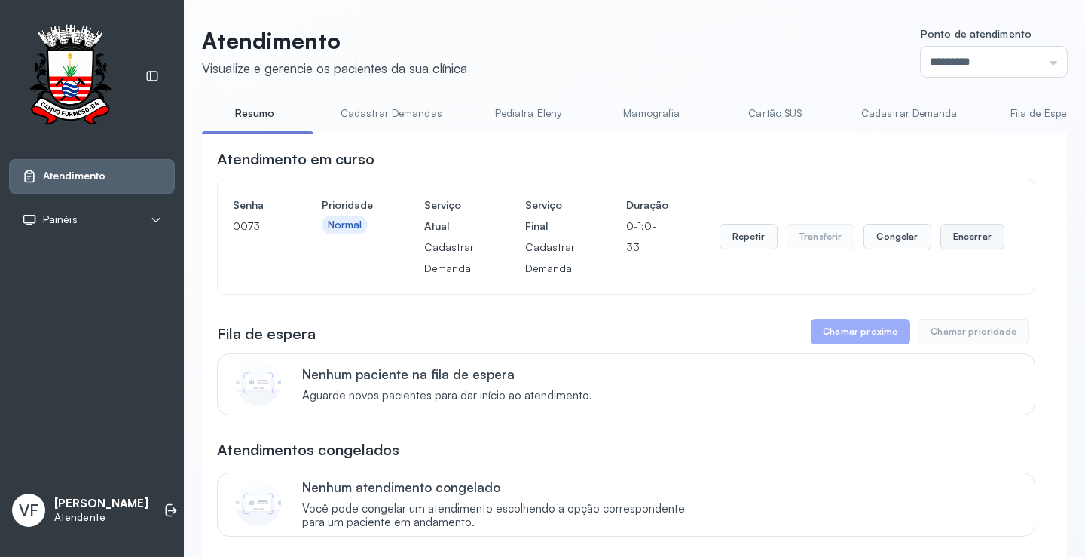
click at [965, 234] on button "Encerrar" at bounding box center [973, 237] width 64 height 26
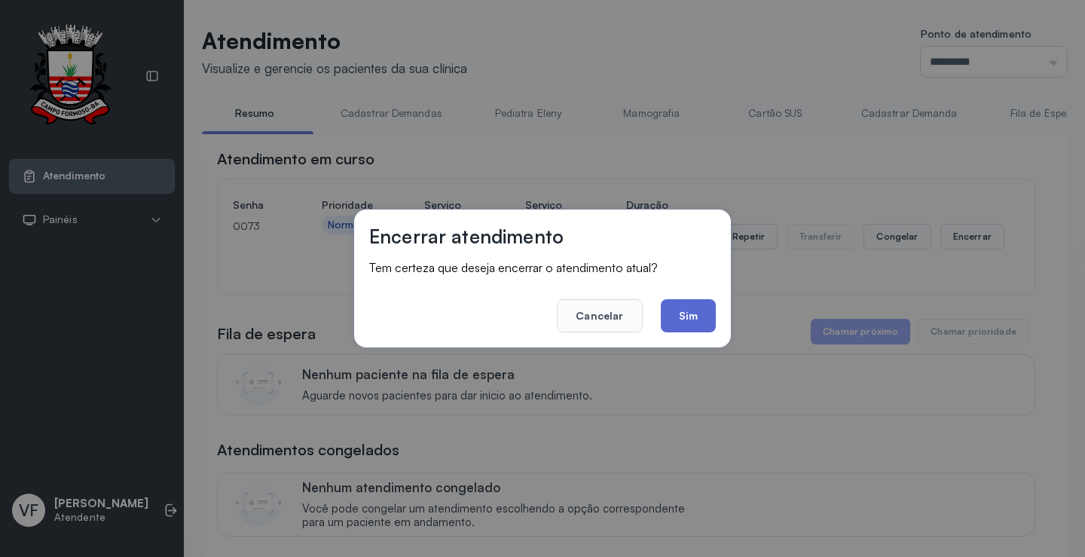
click at [693, 308] on button "Sim" at bounding box center [688, 315] width 55 height 33
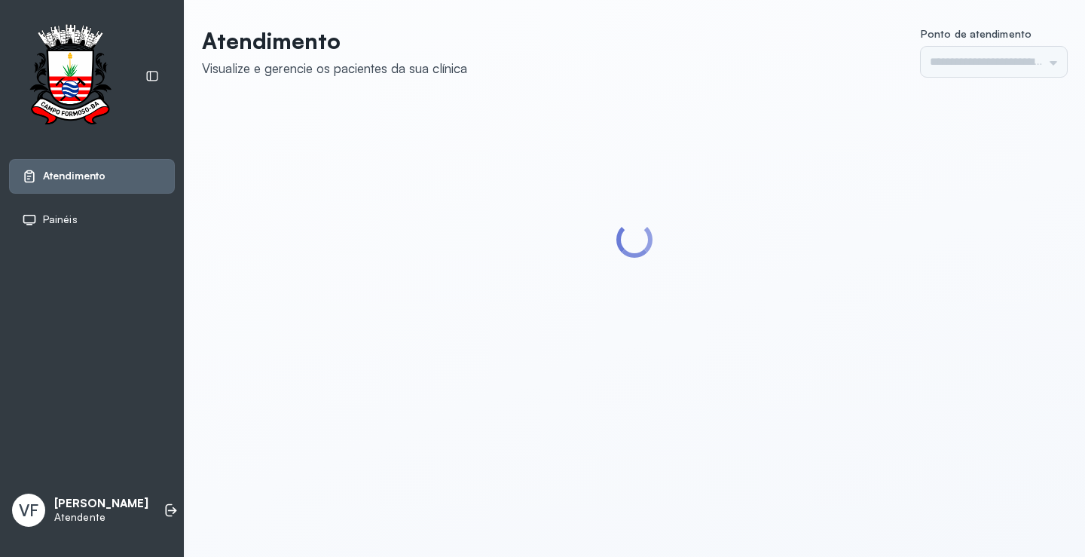
type input "*********"
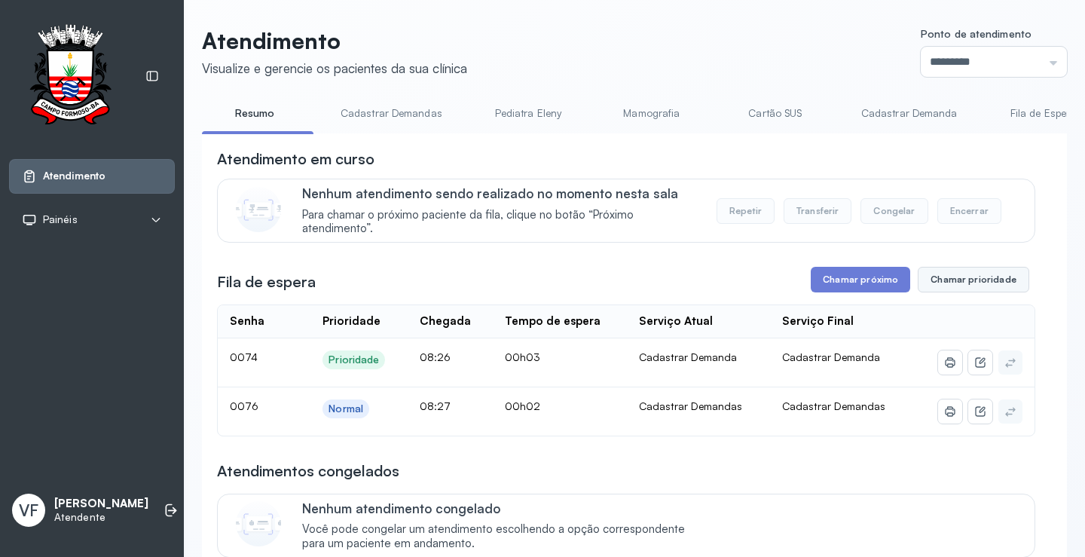
click at [951, 279] on button "Chamar prioridade" at bounding box center [974, 280] width 112 height 26
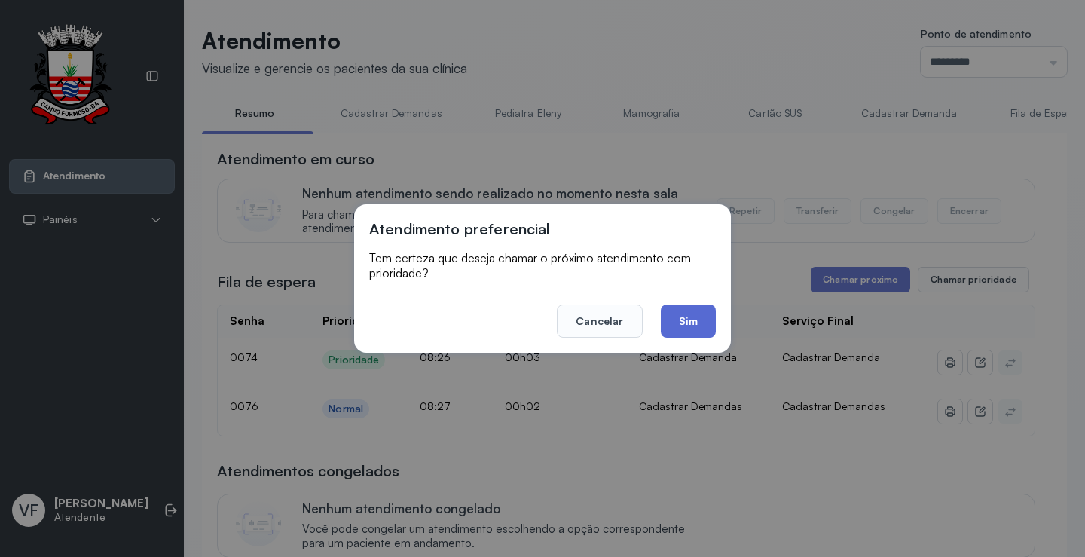
click at [672, 312] on button "Sim" at bounding box center [688, 320] width 55 height 33
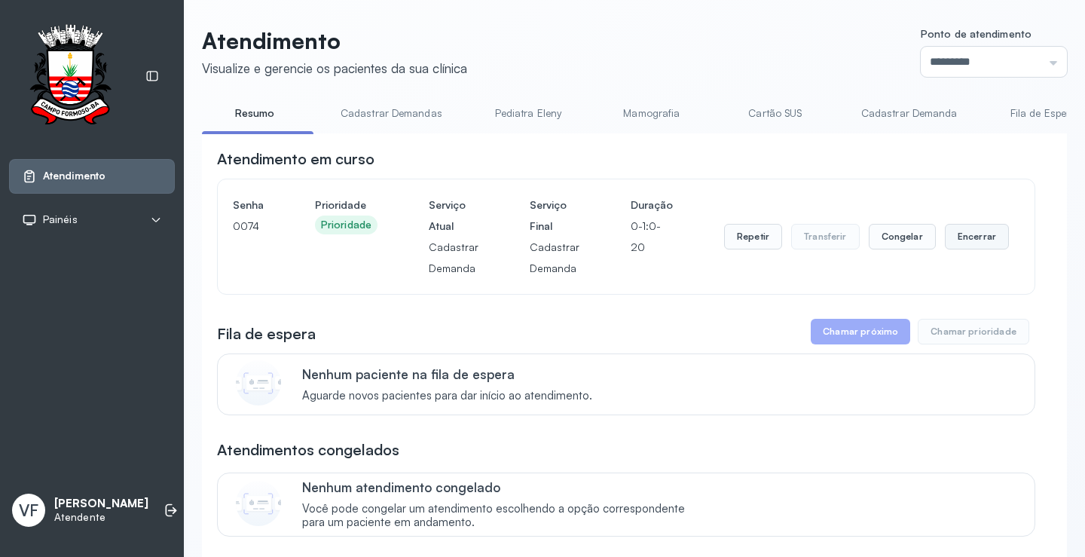
click at [953, 232] on button "Encerrar" at bounding box center [977, 237] width 64 height 26
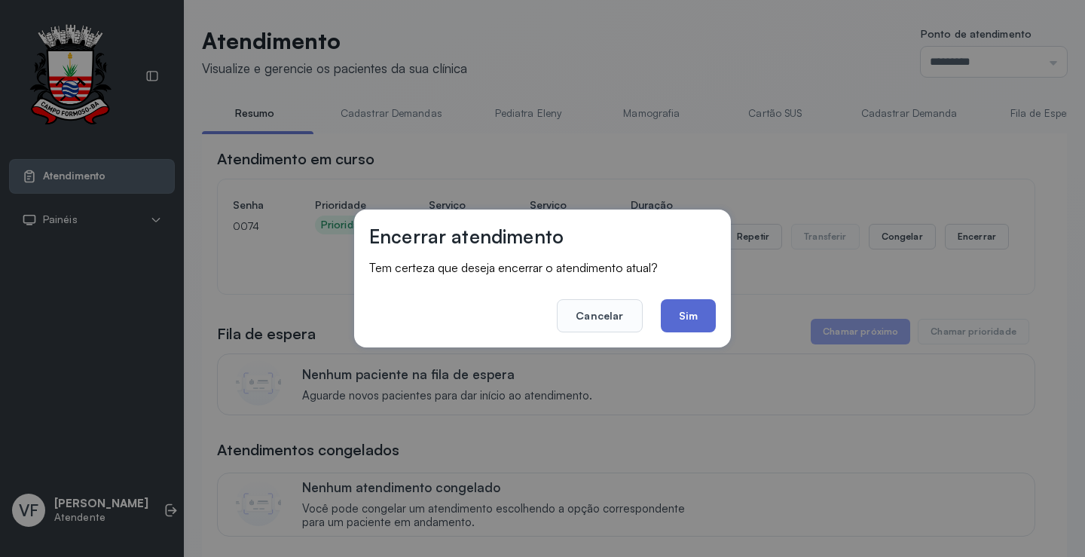
click at [682, 311] on button "Sim" at bounding box center [688, 315] width 55 height 33
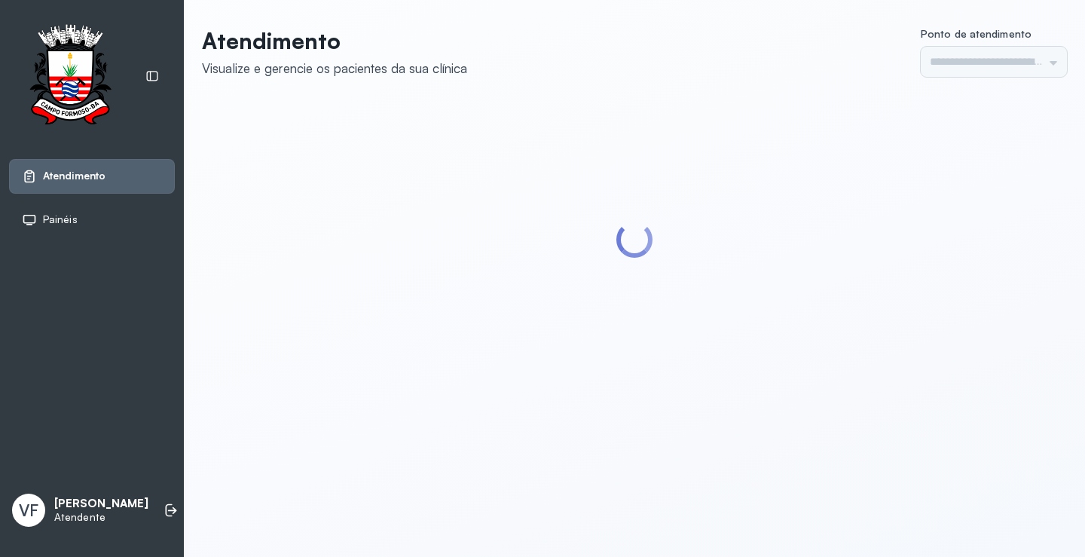
type input "*********"
